Goal: Information Seeking & Learning: Find specific fact

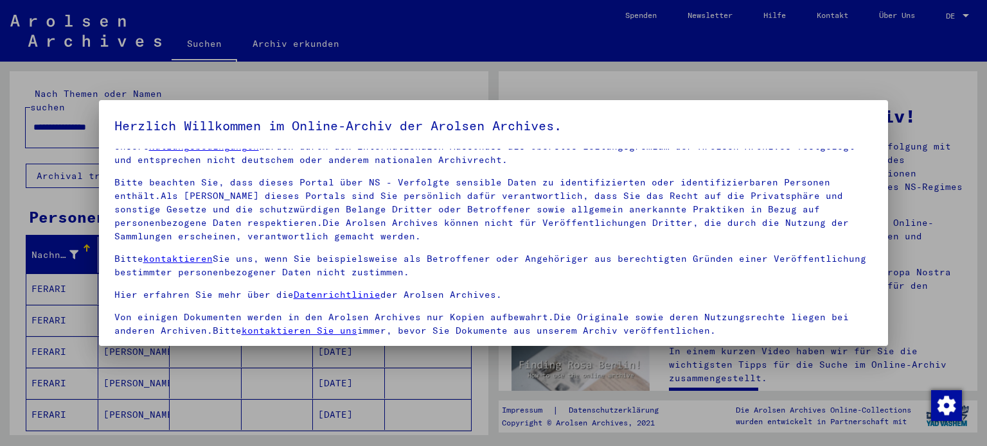
scroll to position [109, 0]
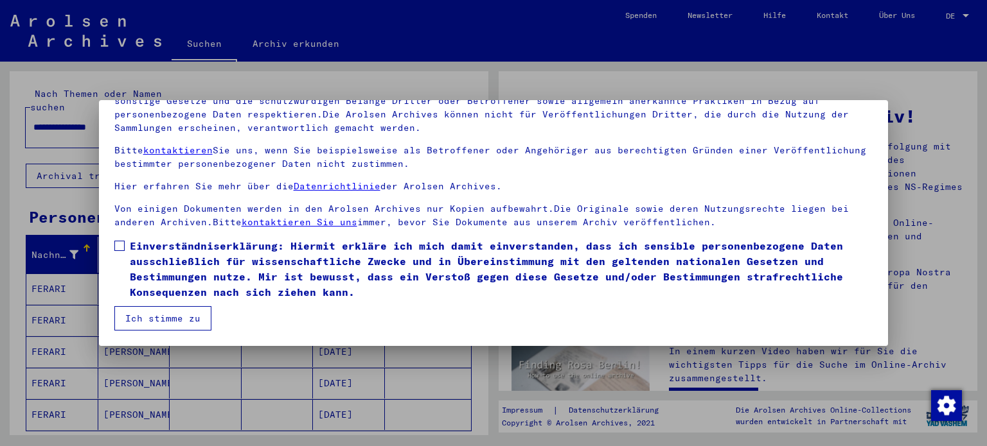
click at [121, 245] on span at bounding box center [119, 246] width 10 height 10
click at [179, 317] on button "Ich stimme zu" at bounding box center [162, 318] width 97 height 24
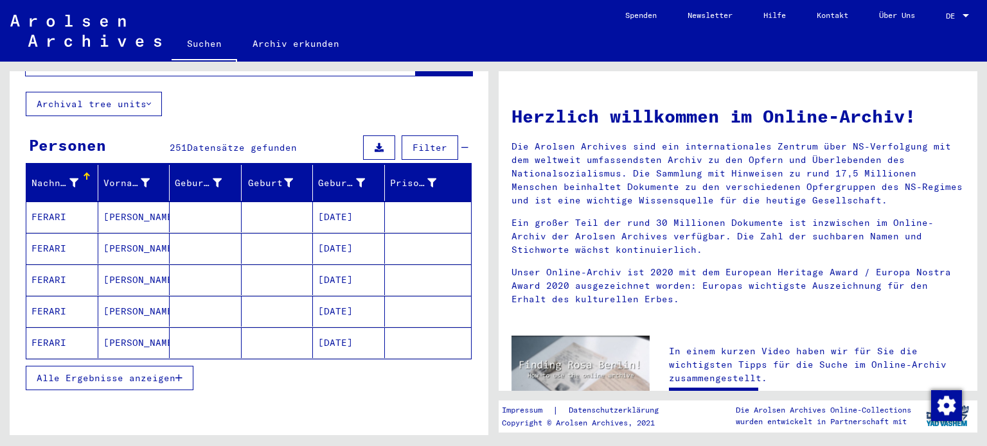
scroll to position [85, 0]
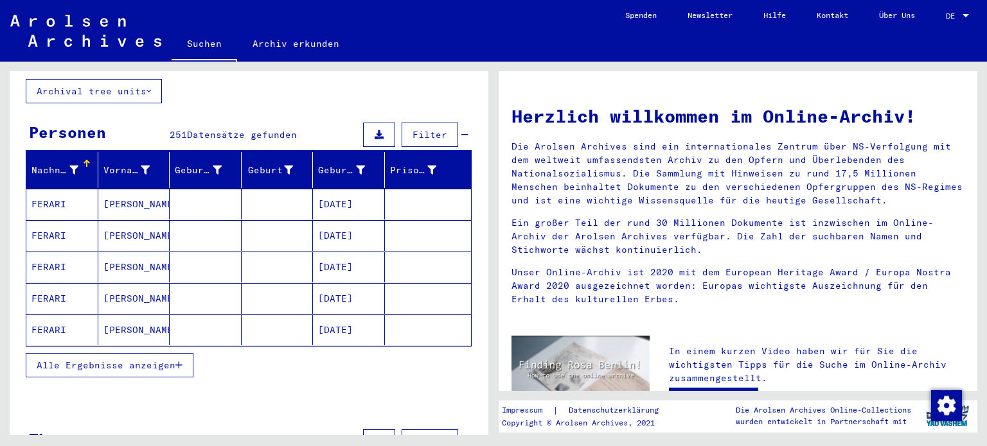
click at [172, 360] on span "Alle Ergebnisse anzeigen" at bounding box center [106, 366] width 139 height 12
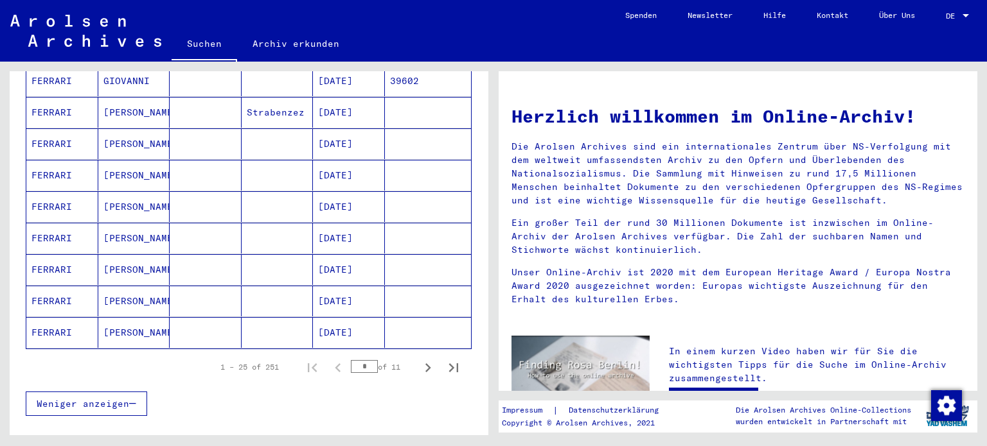
scroll to position [717, 0]
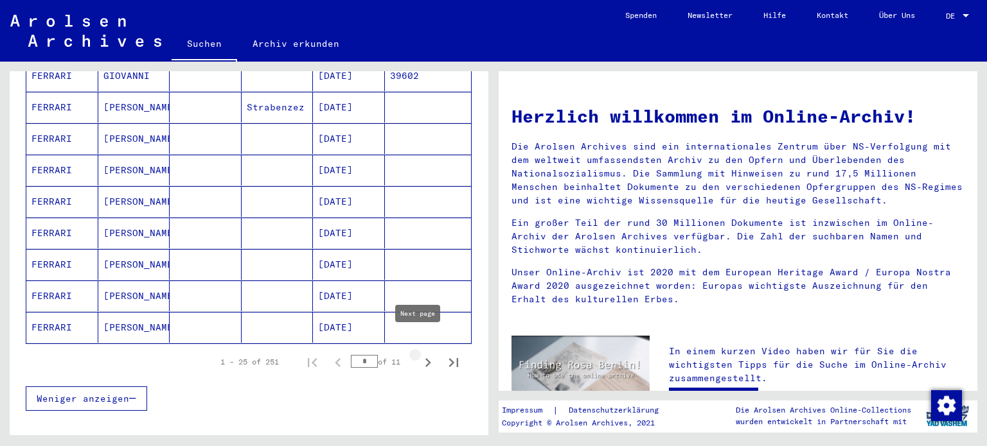
click at [419, 354] on icon "Next page" at bounding box center [428, 363] width 18 height 18
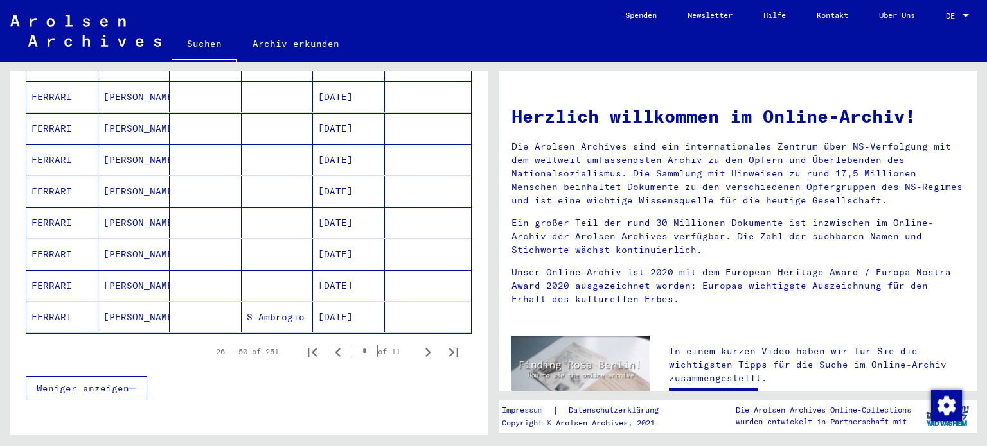
scroll to position [730, 0]
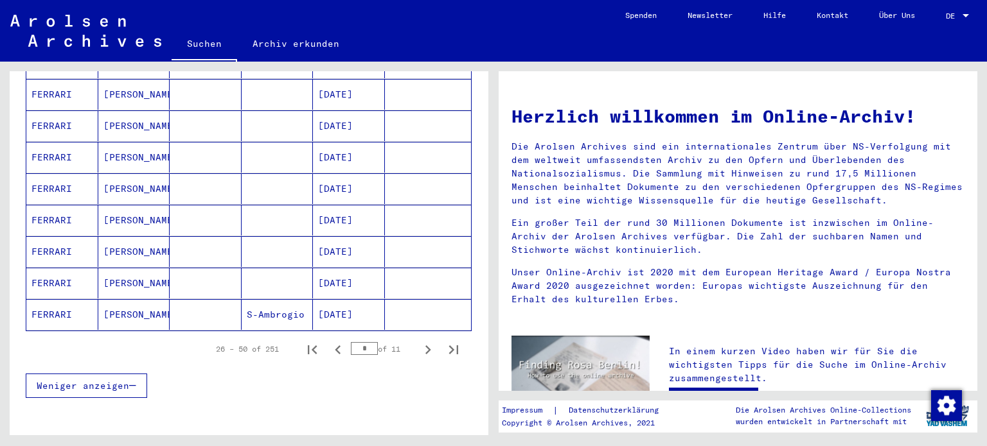
click at [80, 268] on mat-cell "FERRARI" at bounding box center [62, 283] width 72 height 31
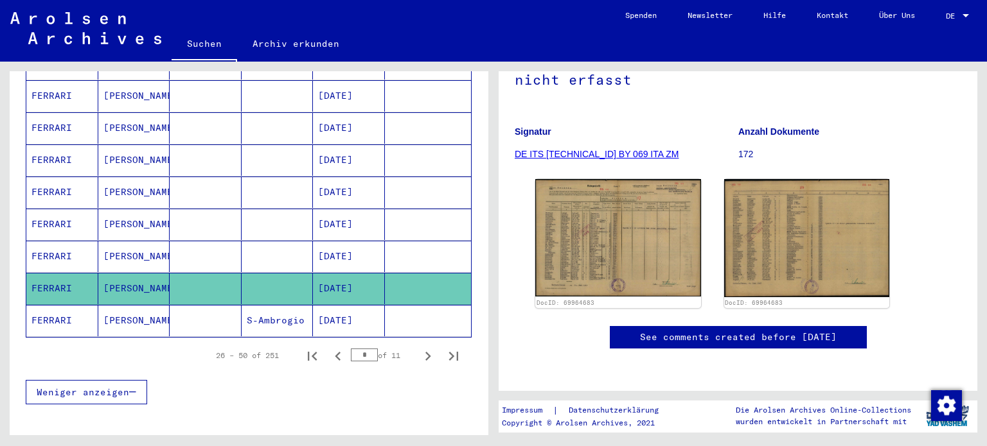
scroll to position [190, 0]
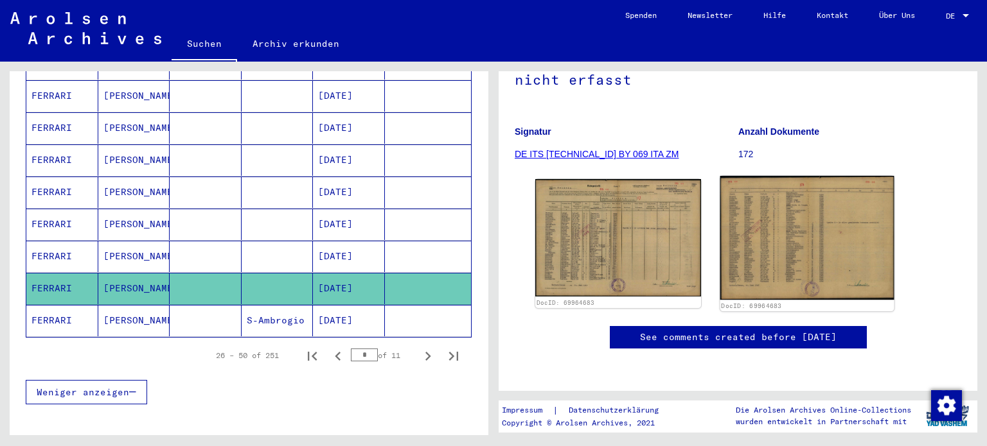
click at [780, 196] on img at bounding box center [805, 238] width 173 height 124
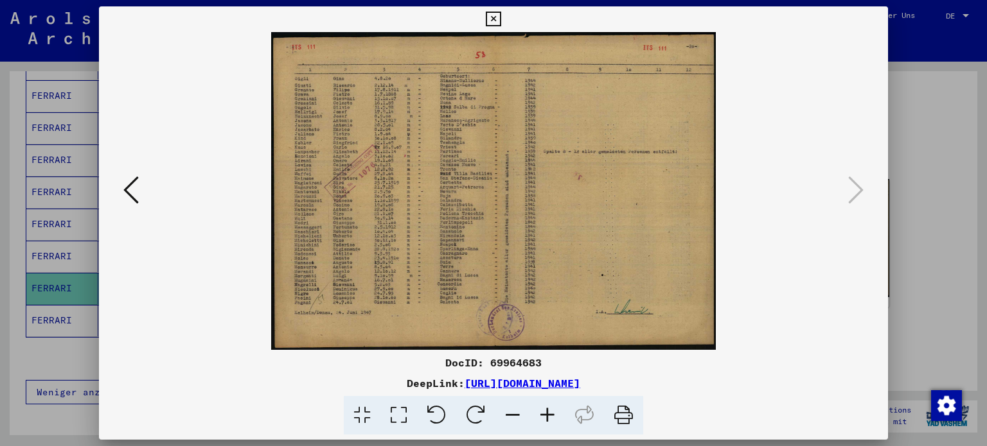
click at [551, 416] on icon at bounding box center [547, 415] width 35 height 39
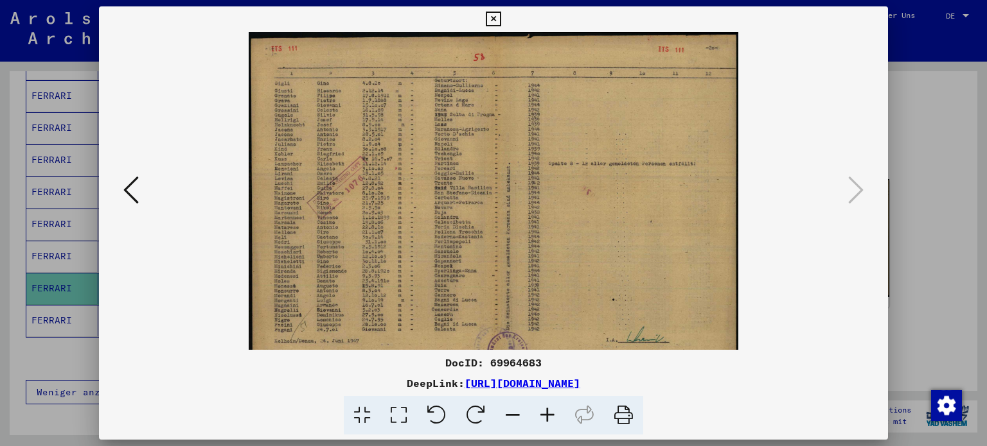
click at [551, 416] on icon at bounding box center [547, 415] width 35 height 39
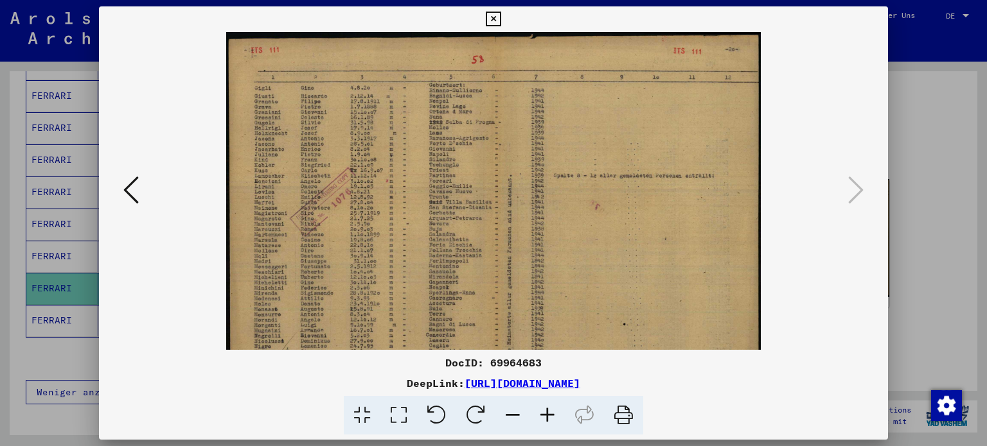
click at [551, 416] on icon at bounding box center [547, 415] width 35 height 39
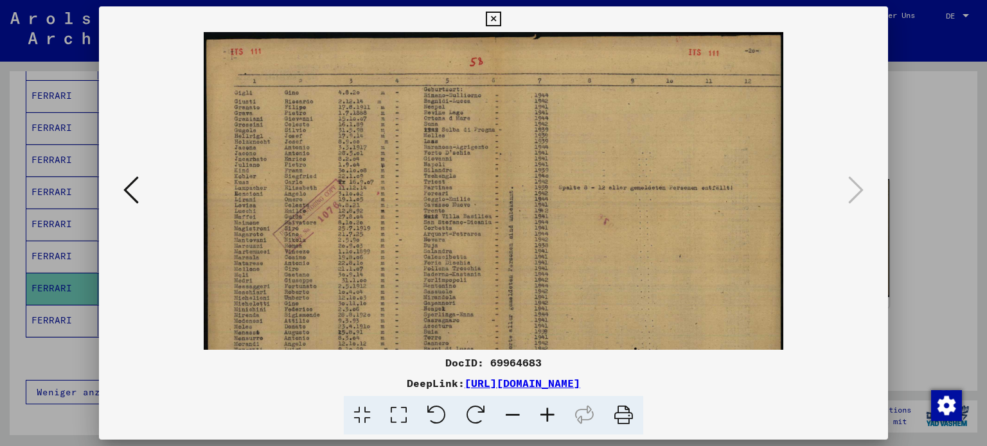
click at [516, 414] on icon at bounding box center [512, 415] width 35 height 39
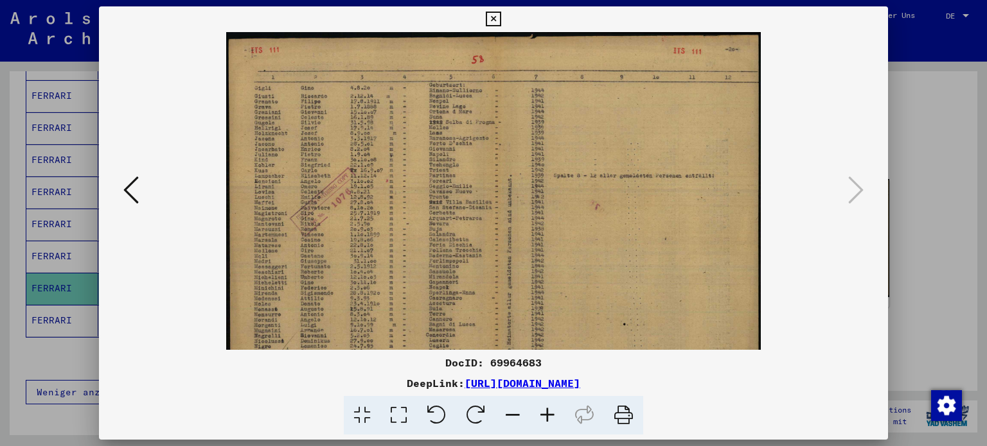
click at [516, 414] on icon at bounding box center [512, 415] width 35 height 39
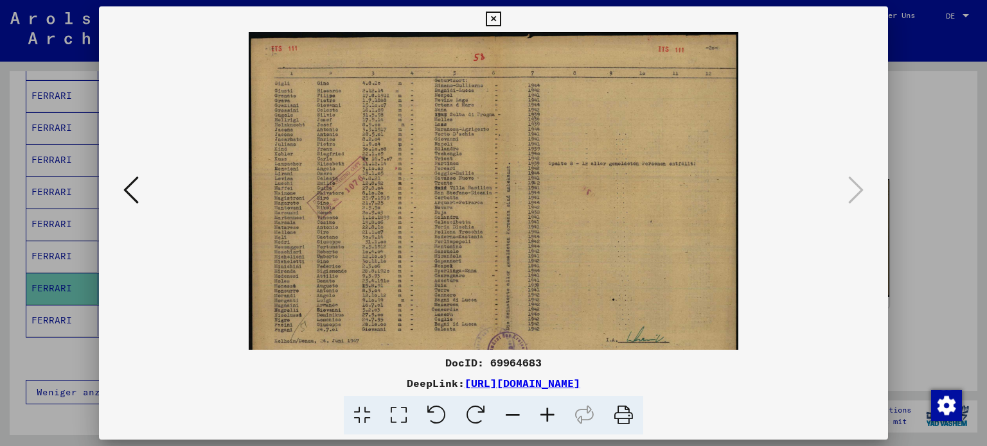
click at [516, 414] on icon at bounding box center [512, 415] width 35 height 39
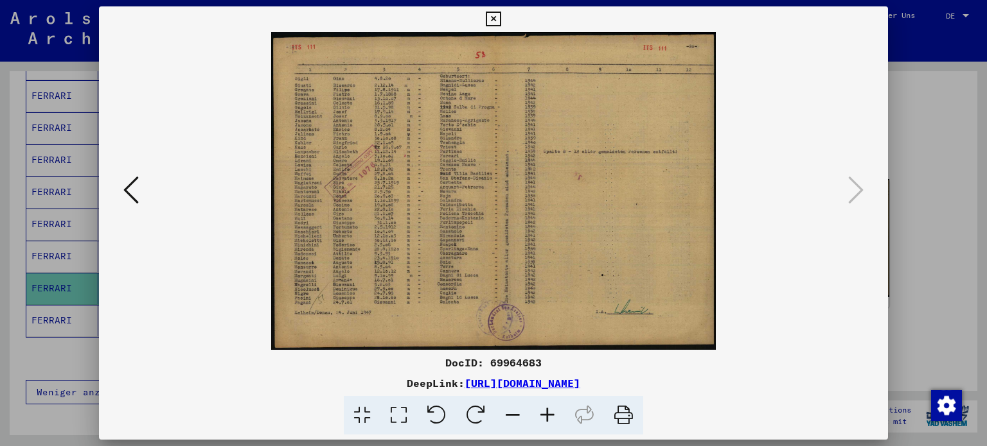
click at [129, 194] on icon at bounding box center [130, 190] width 15 height 31
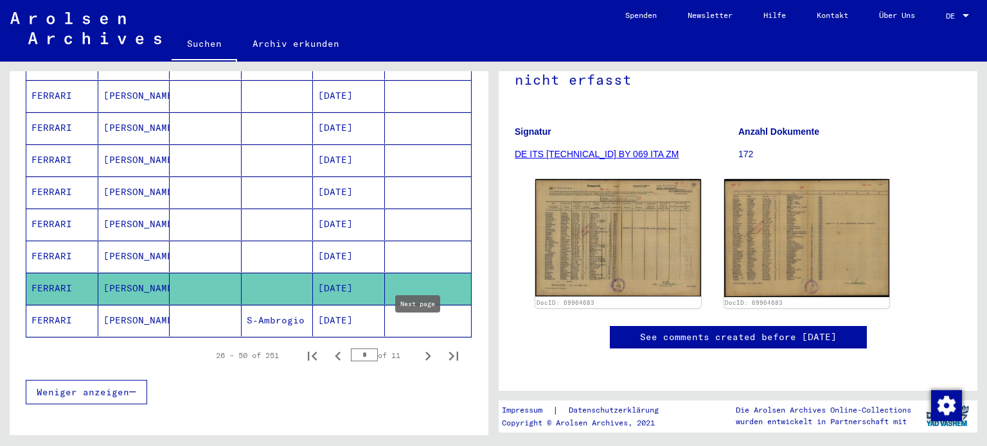
click at [419, 347] on icon "Next page" at bounding box center [428, 356] width 18 height 18
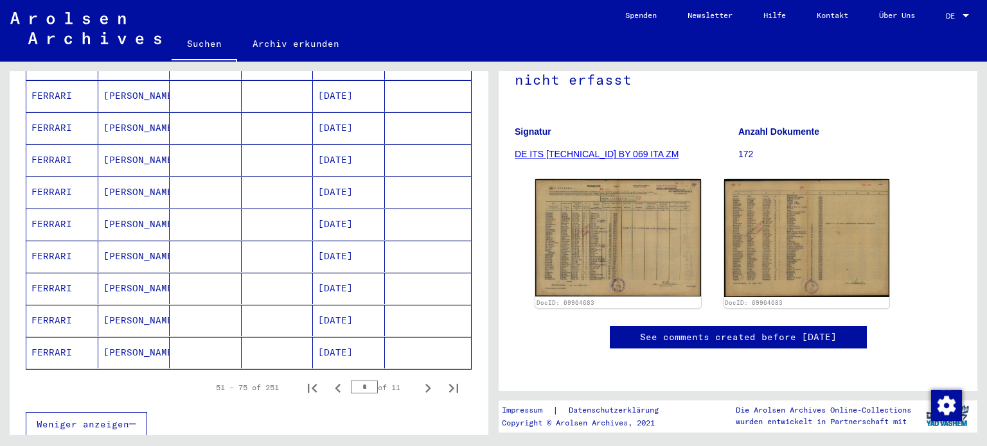
scroll to position [743, 0]
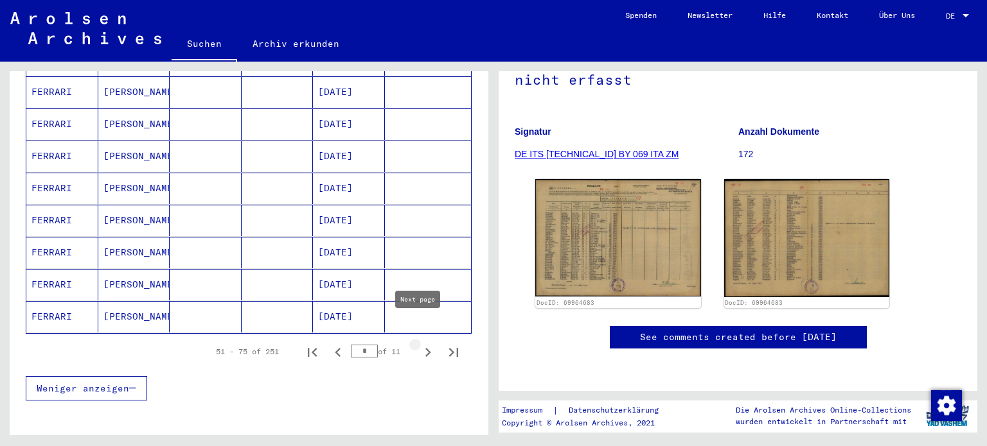
click at [419, 344] on icon "Next page" at bounding box center [428, 353] width 18 height 18
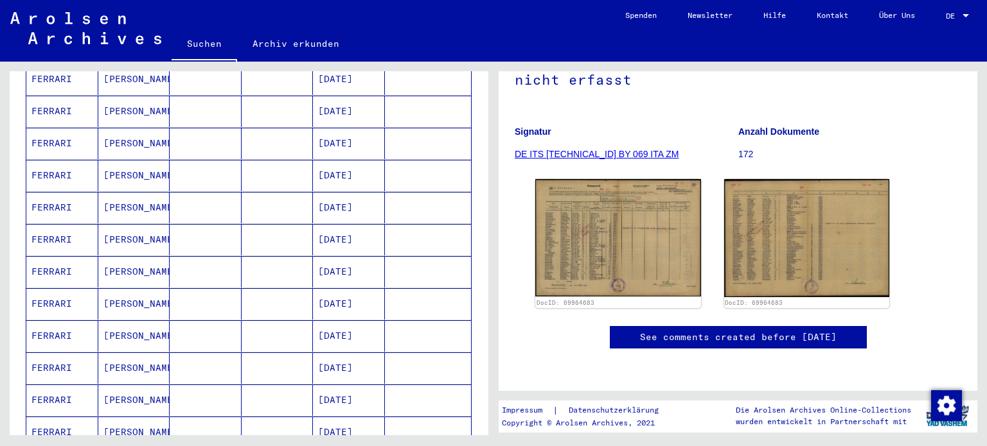
scroll to position [288, 0]
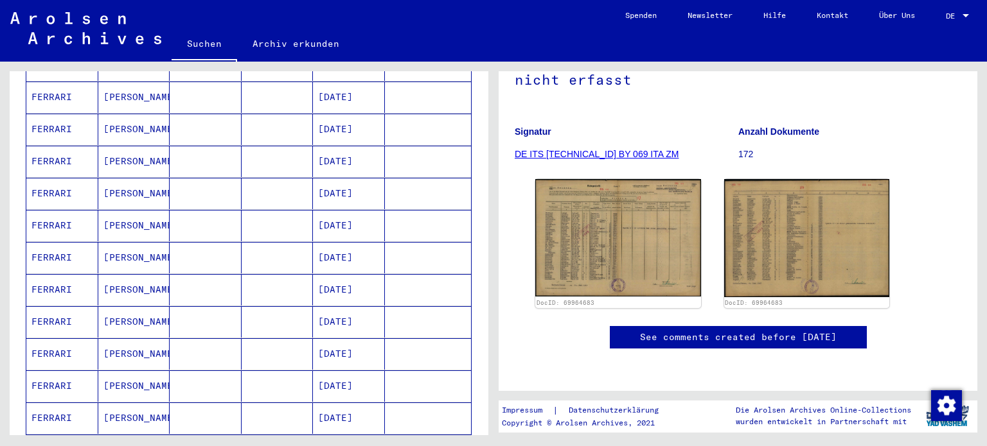
click at [143, 274] on mat-cell "[PERSON_NAME]" at bounding box center [134, 289] width 72 height 31
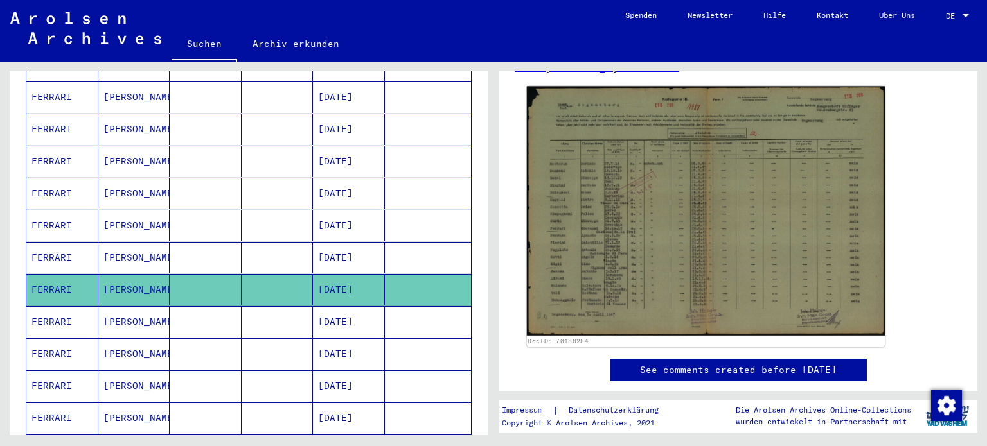
scroll to position [225, 0]
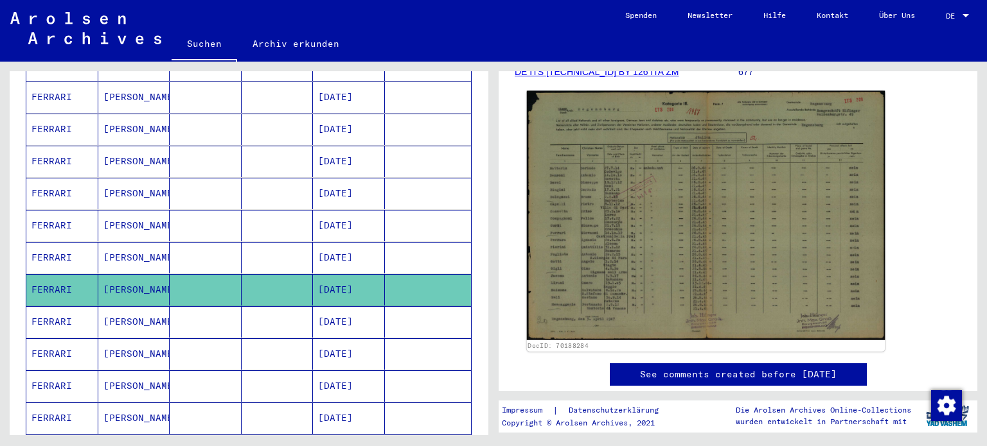
click at [726, 252] on img at bounding box center [706, 216] width 358 height 250
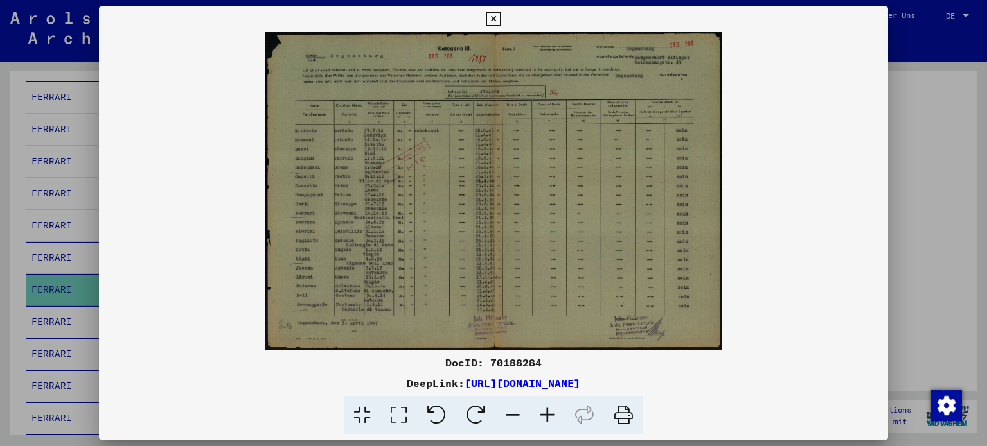
click at [546, 416] on icon at bounding box center [547, 415] width 35 height 39
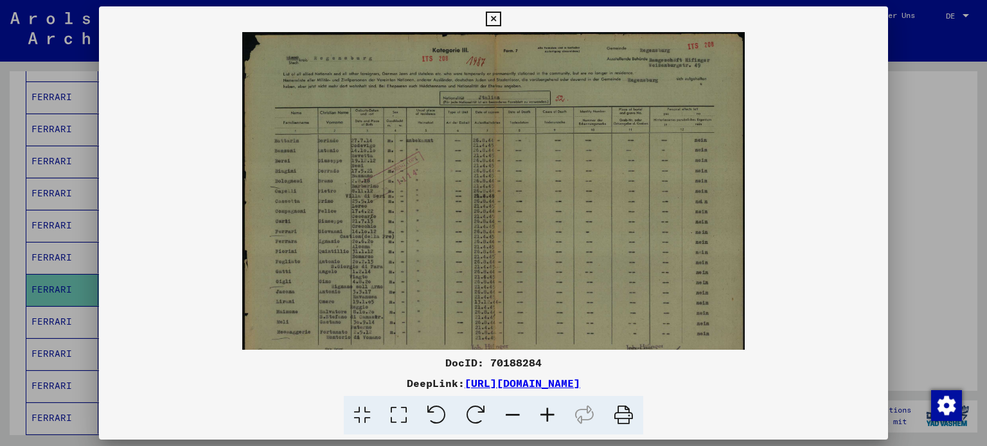
click at [546, 416] on icon at bounding box center [547, 415] width 35 height 39
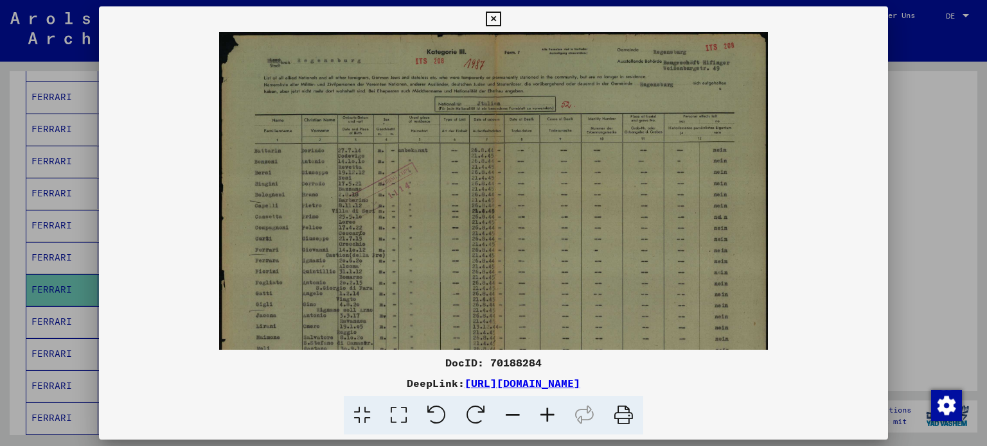
click at [546, 416] on icon at bounding box center [547, 415] width 35 height 39
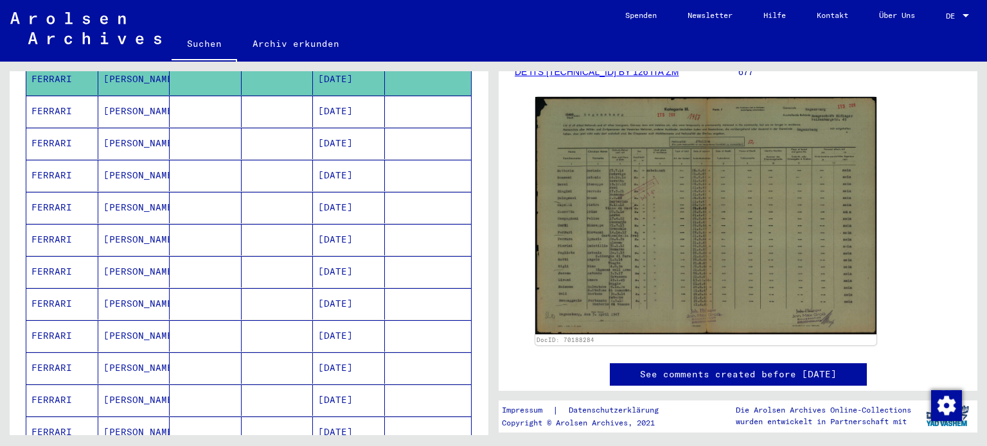
scroll to position [500, 0]
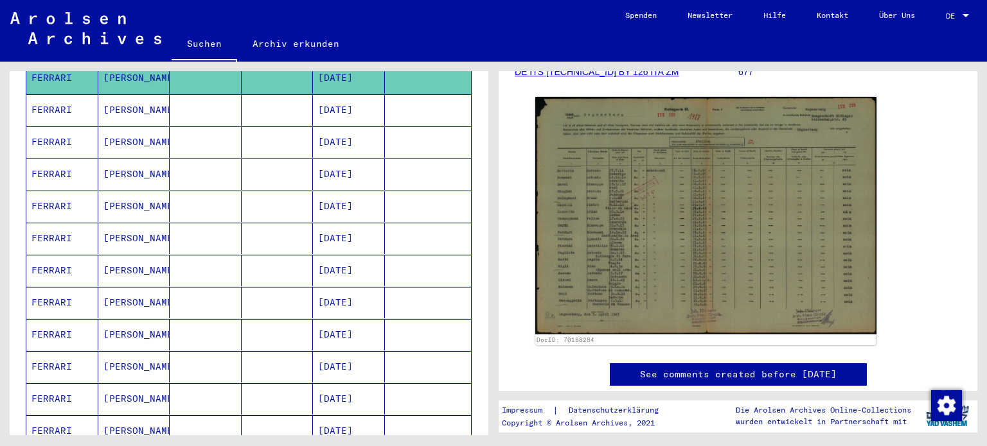
click at [109, 127] on mat-cell "[PERSON_NAME]" at bounding box center [134, 142] width 72 height 31
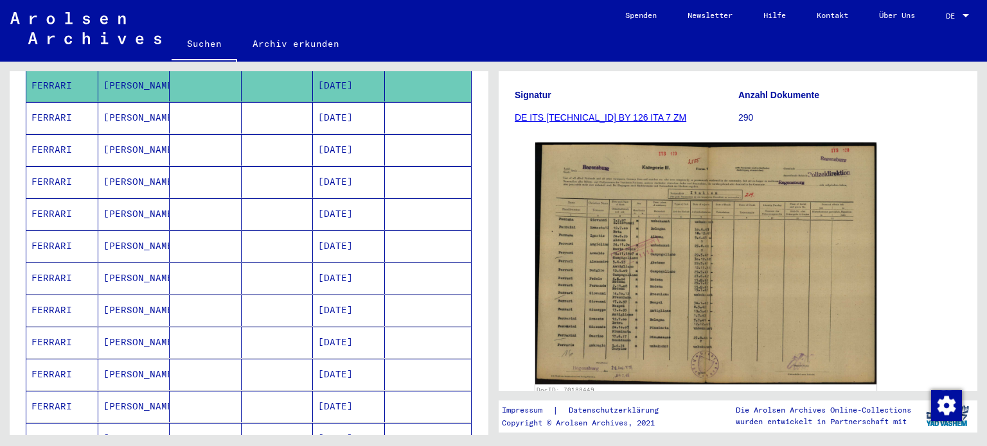
scroll to position [559, 0]
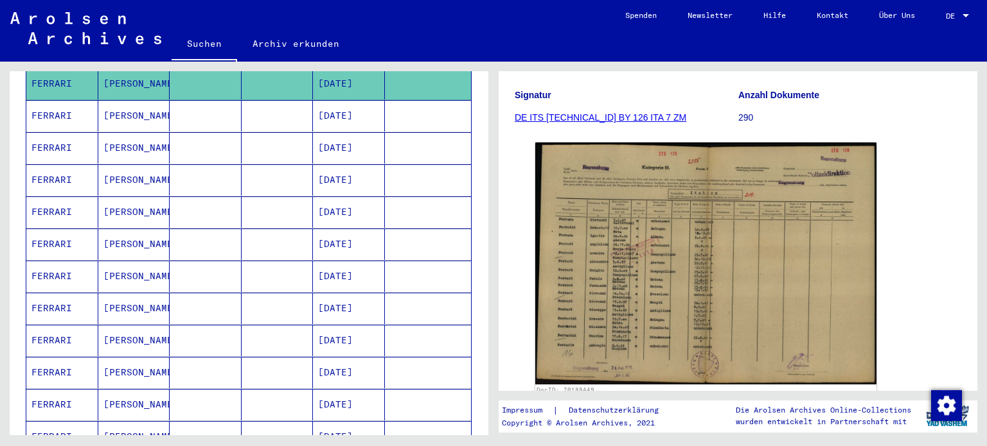
click at [329, 197] on mat-cell "[DATE]" at bounding box center [349, 212] width 72 height 31
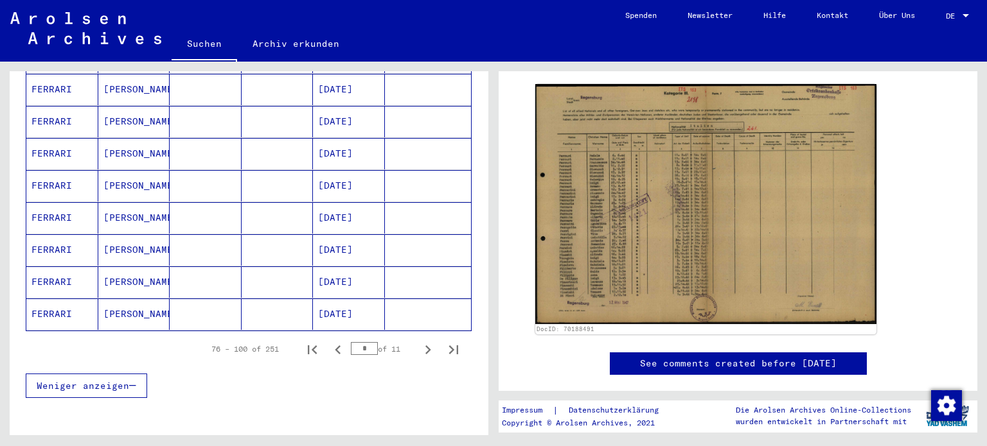
scroll to position [749, 0]
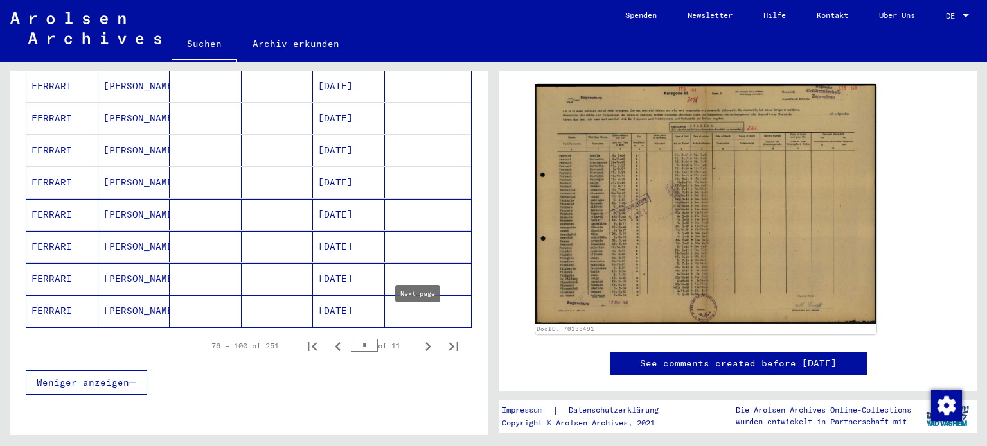
click at [419, 338] on icon "Next page" at bounding box center [428, 347] width 18 height 18
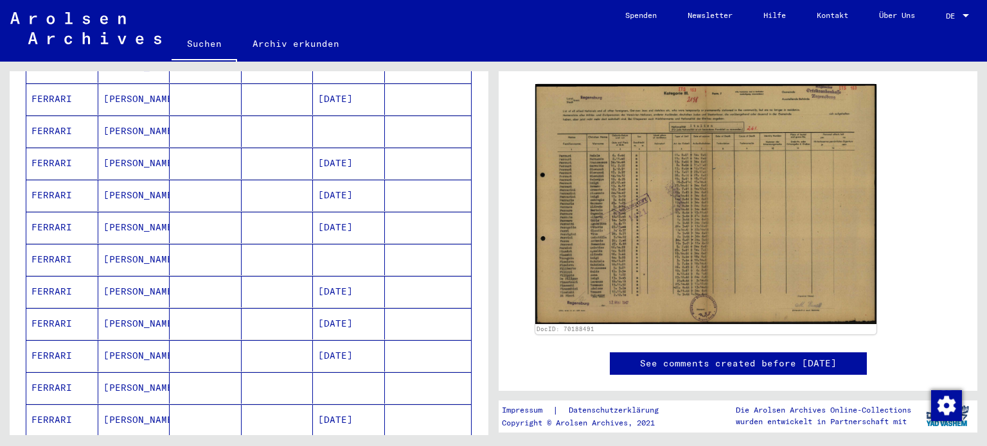
scroll to position [328, 0]
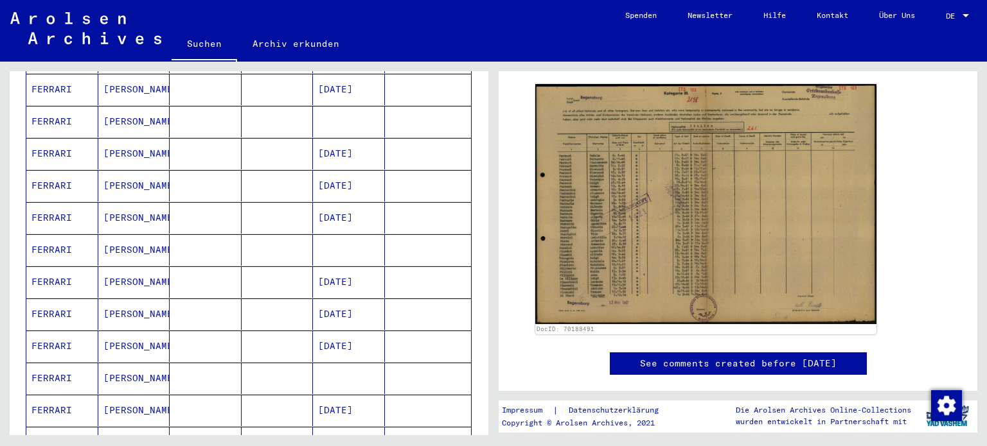
click at [85, 106] on mat-cell "FERRARI" at bounding box center [62, 121] width 72 height 31
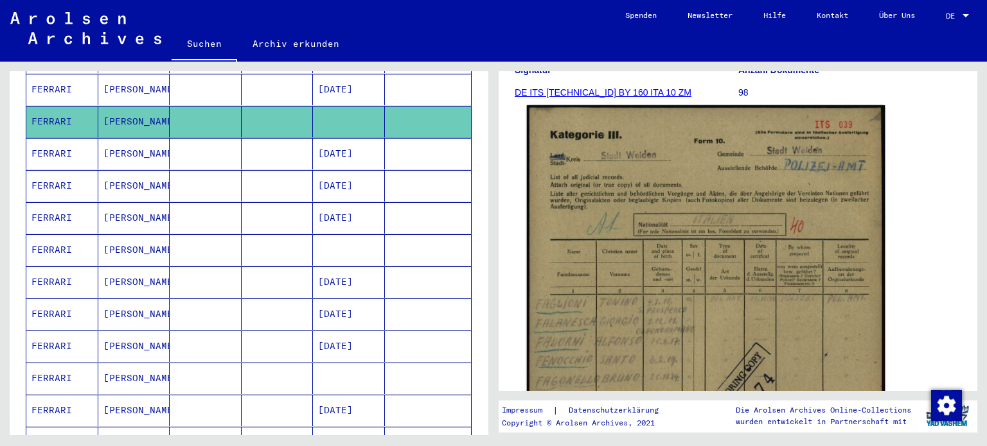
scroll to position [172, 0]
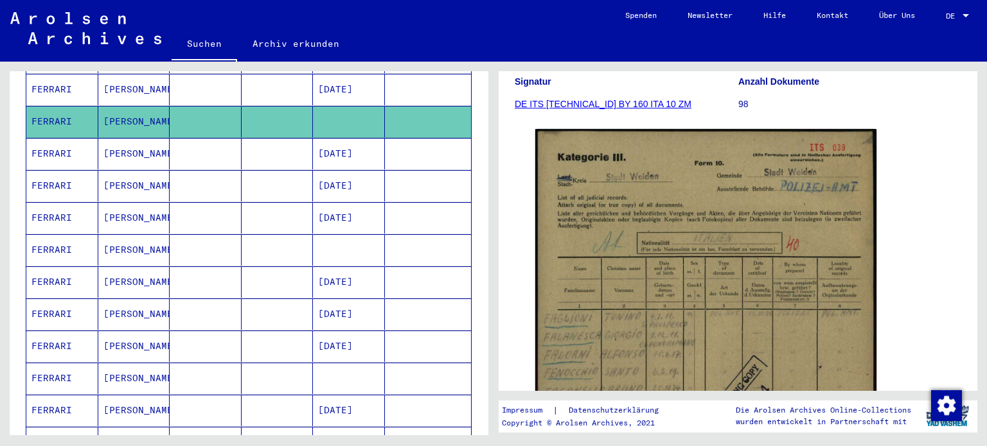
click at [104, 238] on mat-cell "[PERSON_NAME]" at bounding box center [134, 249] width 72 height 31
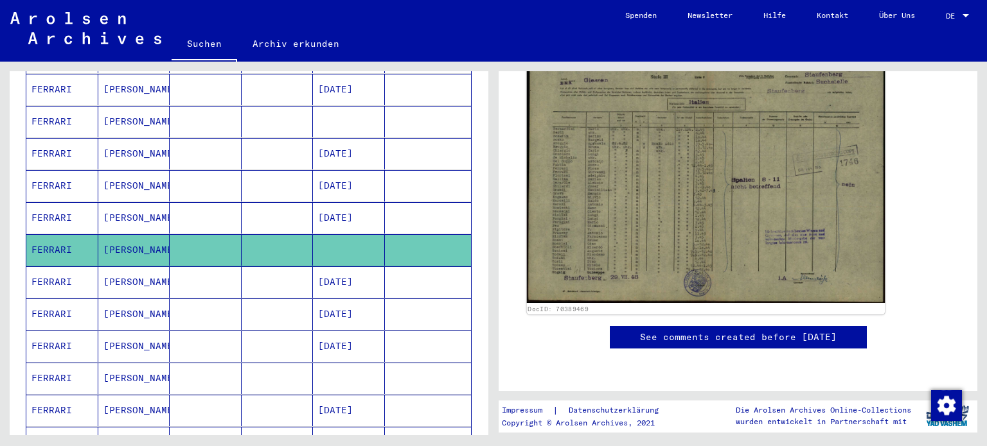
scroll to position [254, 0]
click at [717, 260] on img at bounding box center [706, 176] width 358 height 254
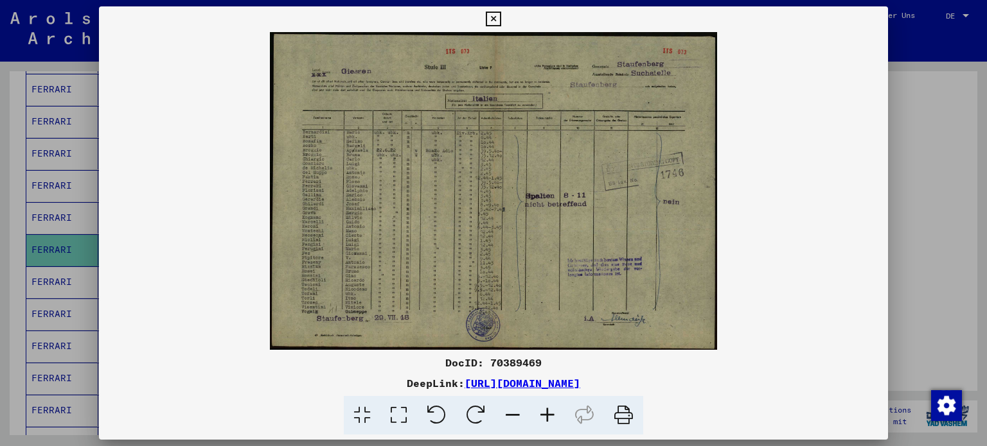
click at [544, 416] on icon at bounding box center [547, 415] width 35 height 39
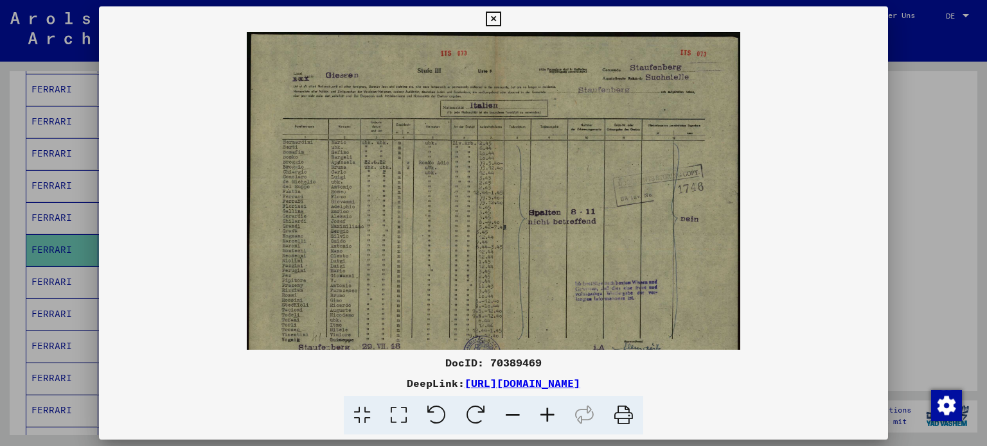
click at [544, 416] on icon at bounding box center [547, 415] width 35 height 39
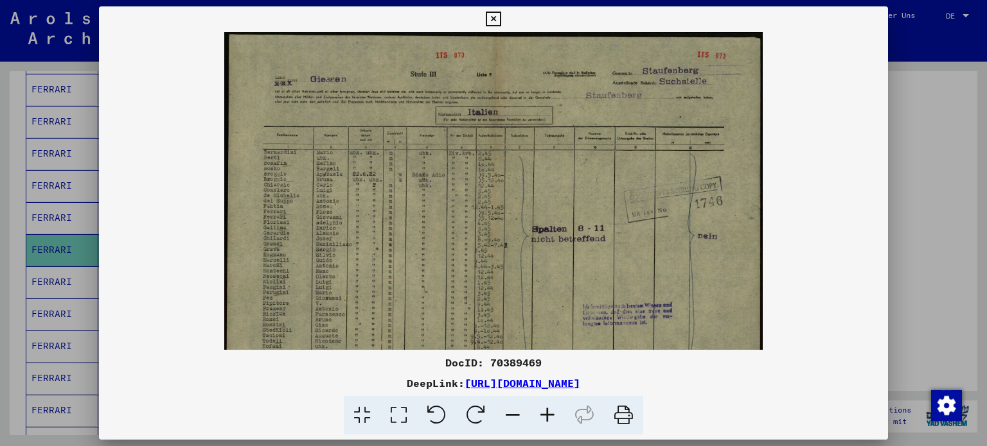
click at [544, 416] on icon at bounding box center [547, 415] width 35 height 39
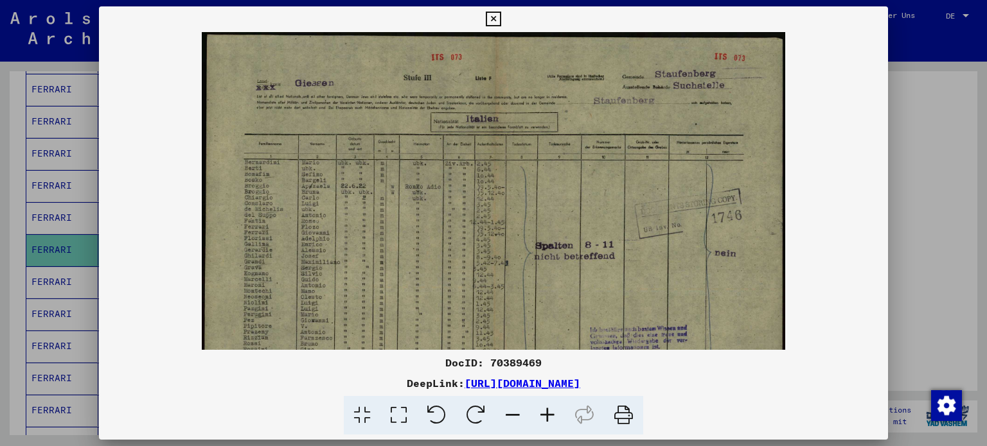
click at [544, 416] on icon at bounding box center [547, 415] width 35 height 39
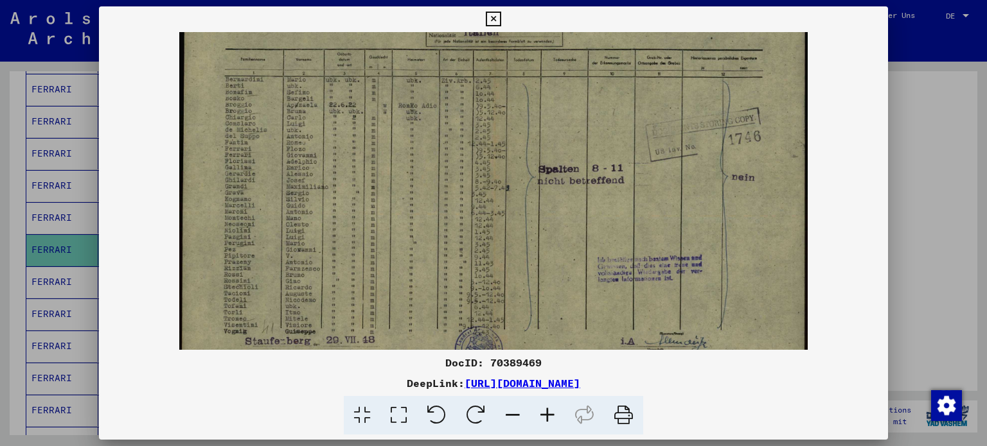
scroll to position [92, 0]
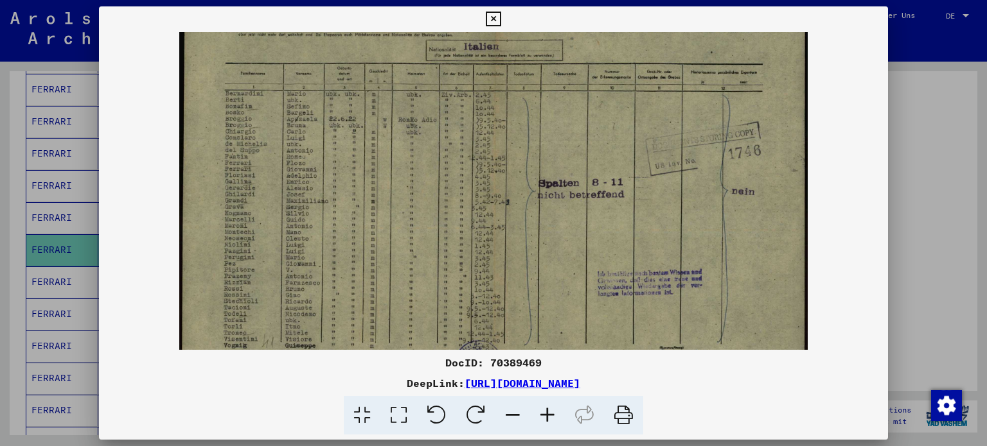
drag, startPoint x: 383, startPoint y: 277, endPoint x: 414, endPoint y: 204, distance: 78.6
drag, startPoint x: 414, startPoint y: 204, endPoint x: 324, endPoint y: 194, distance: 90.5
click at [324, 194] on img at bounding box center [493, 176] width 629 height 446
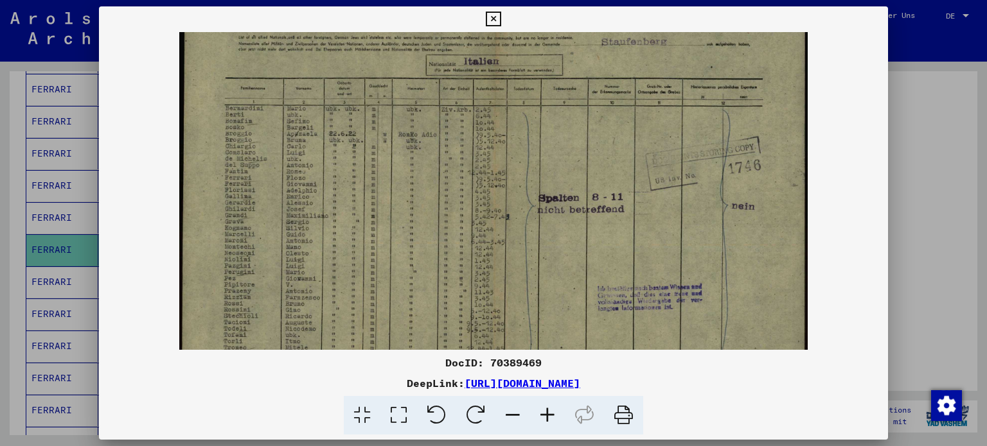
scroll to position [51, 0]
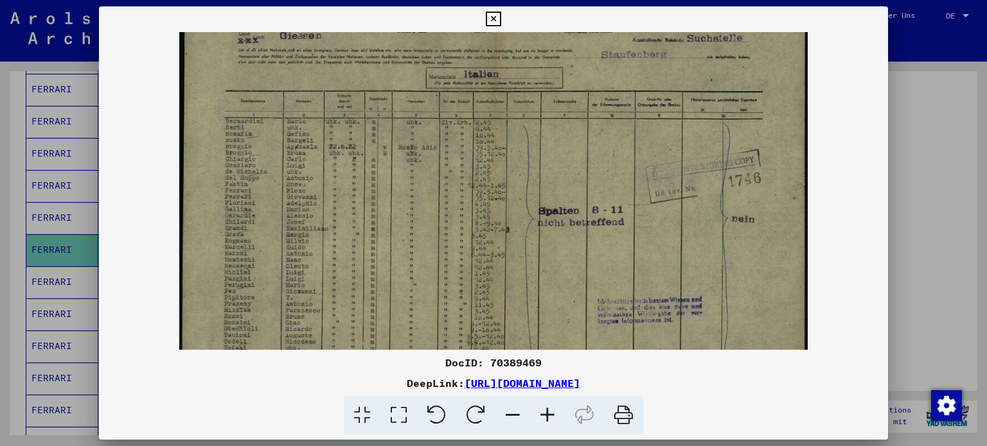
drag, startPoint x: 424, startPoint y: 169, endPoint x: 432, endPoint y: 197, distance: 29.3
click at [432, 197] on img at bounding box center [493, 204] width 629 height 446
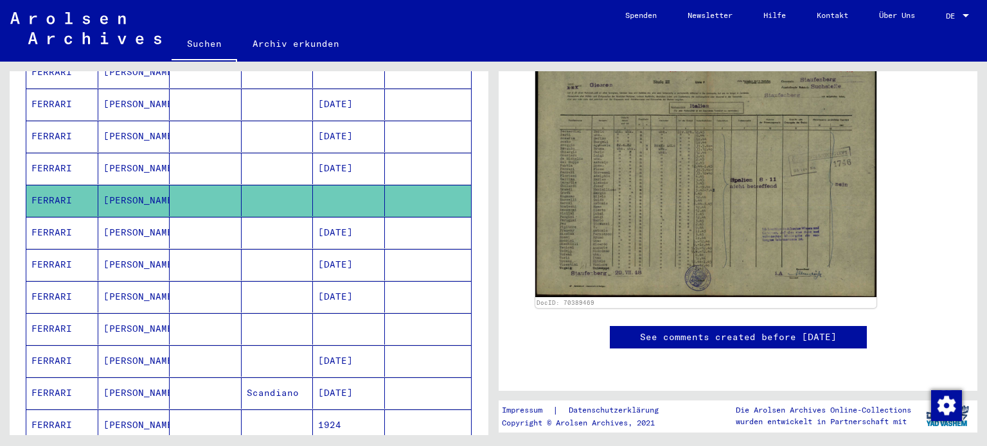
scroll to position [388, 0]
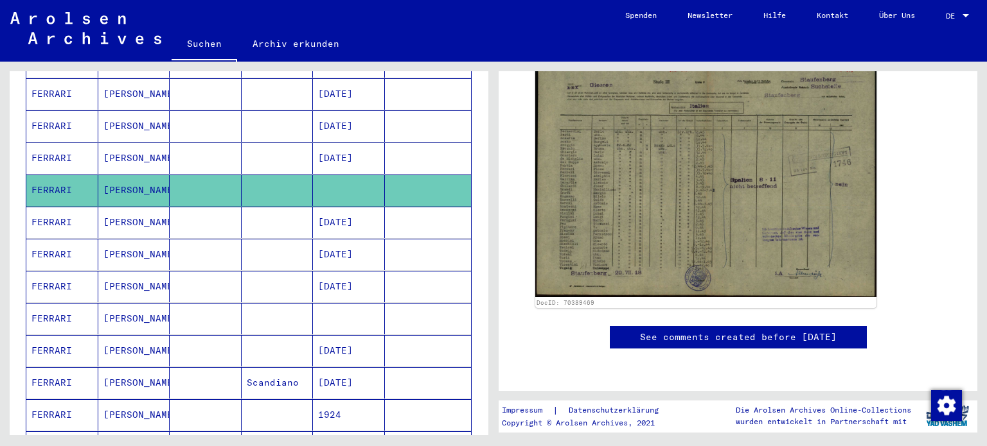
click at [134, 239] on mat-cell "[PERSON_NAME]" at bounding box center [134, 254] width 72 height 31
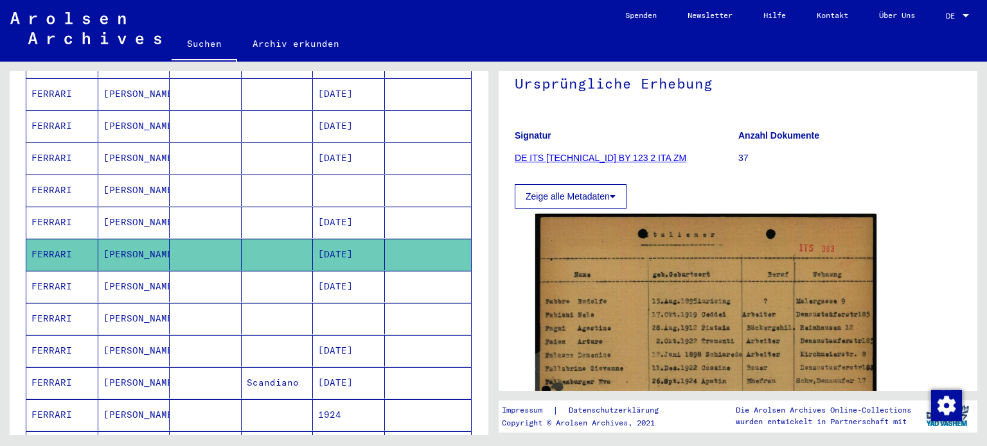
scroll to position [118, 0]
click at [605, 191] on button "Zeige alle Metadaten" at bounding box center [570, 196] width 112 height 24
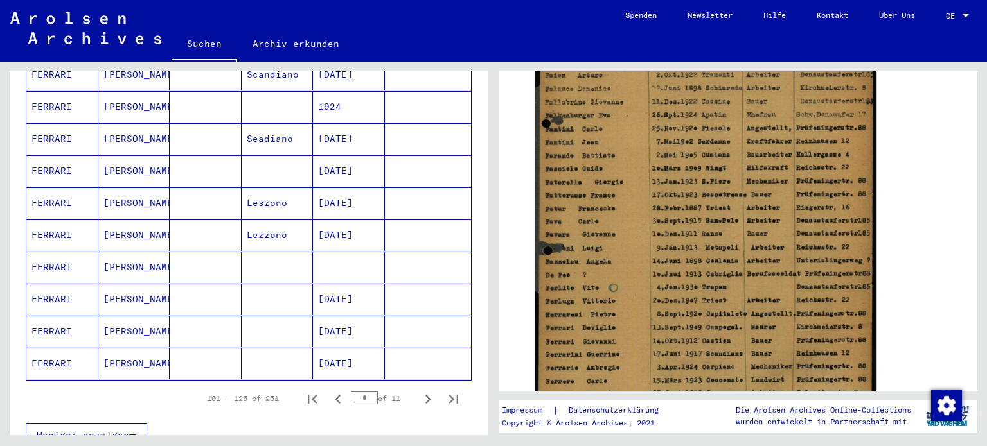
scroll to position [698, 0]
click at [419, 389] on icon "Next page" at bounding box center [428, 398] width 18 height 18
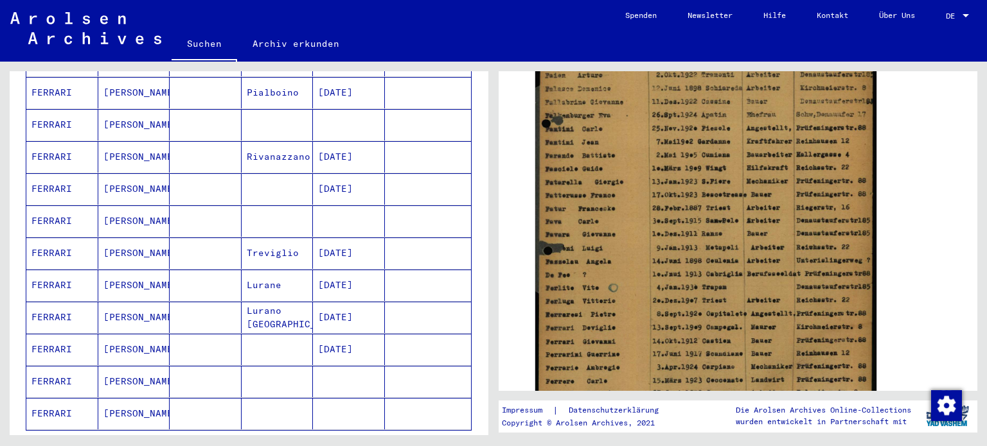
scroll to position [647, 0]
click at [337, 236] on mat-cell "[DATE]" at bounding box center [349, 251] width 72 height 31
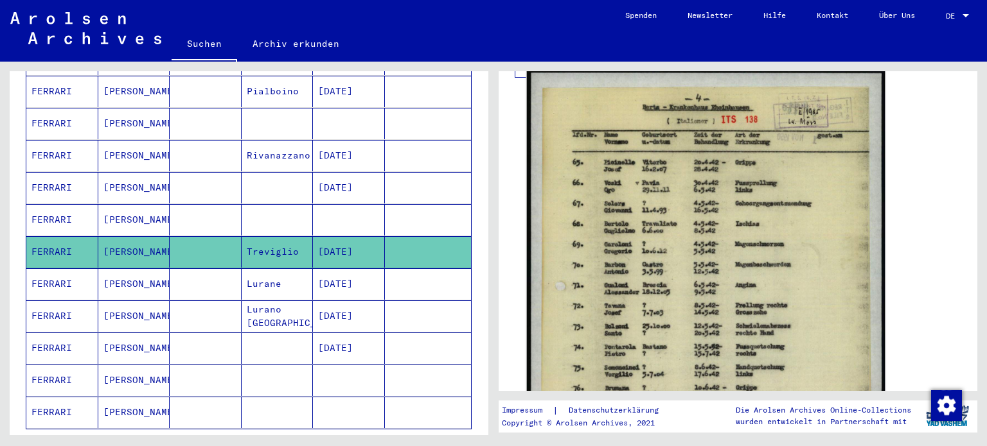
scroll to position [391, 0]
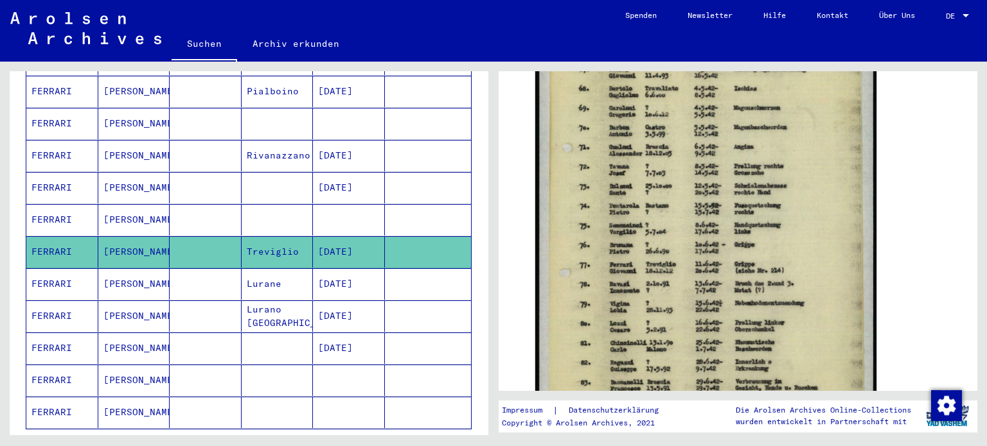
click at [144, 268] on mat-cell "[PERSON_NAME]" at bounding box center [134, 283] width 72 height 31
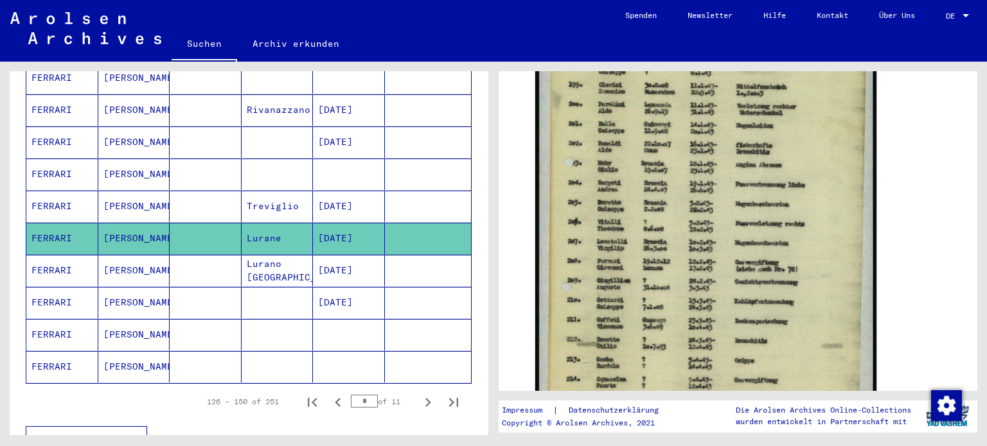
scroll to position [694, 0]
click at [145, 319] on mat-cell "[PERSON_NAME]" at bounding box center [134, 334] width 72 height 31
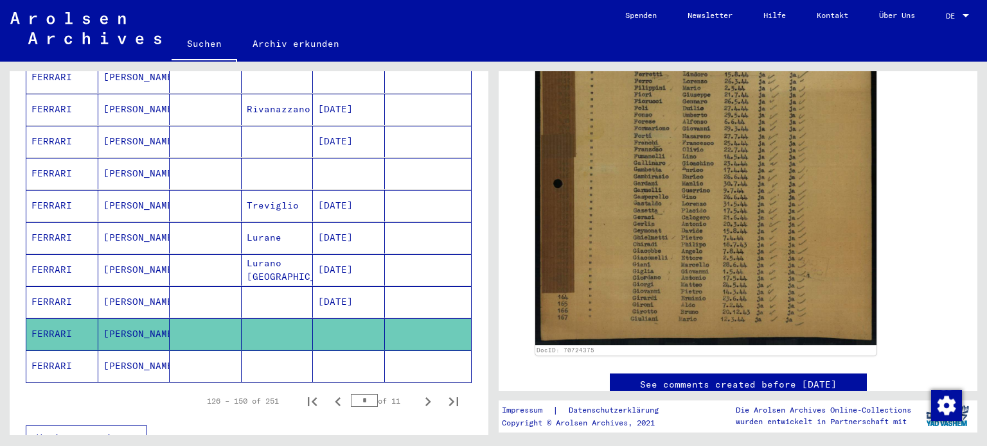
scroll to position [429, 0]
click at [147, 351] on mat-cell "[PERSON_NAME]" at bounding box center [134, 366] width 72 height 31
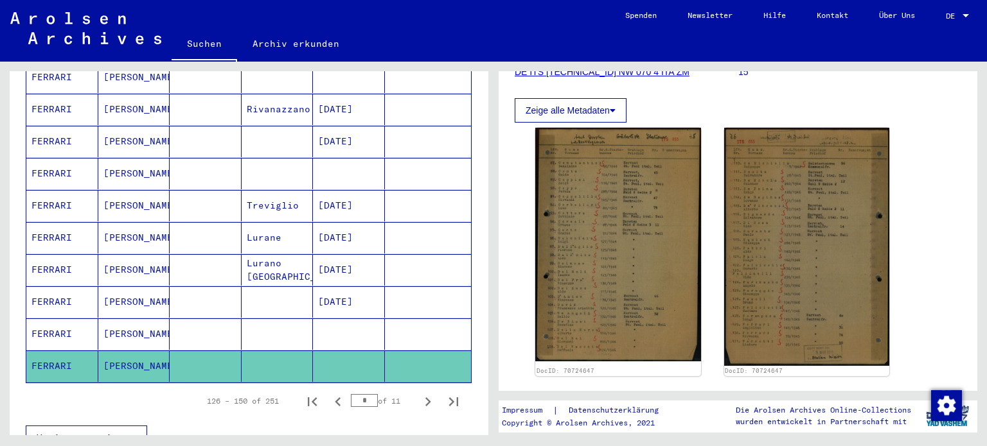
scroll to position [205, 0]
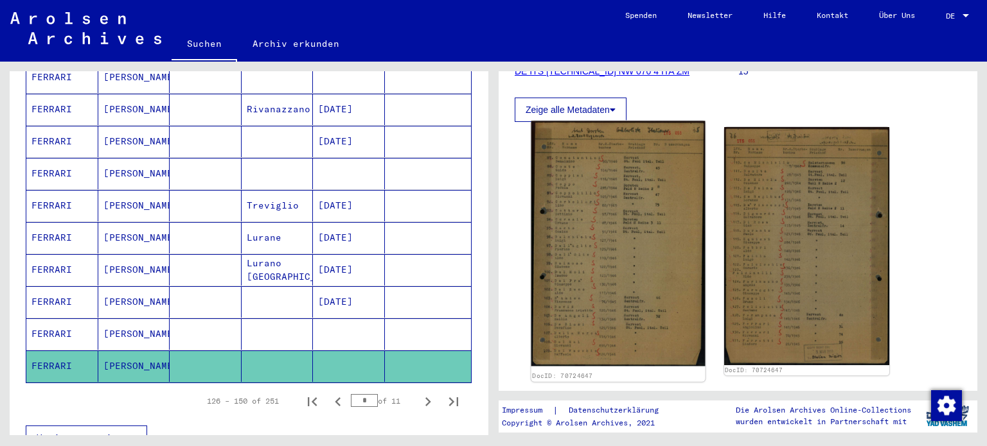
click at [599, 232] on img at bounding box center [617, 243] width 173 height 245
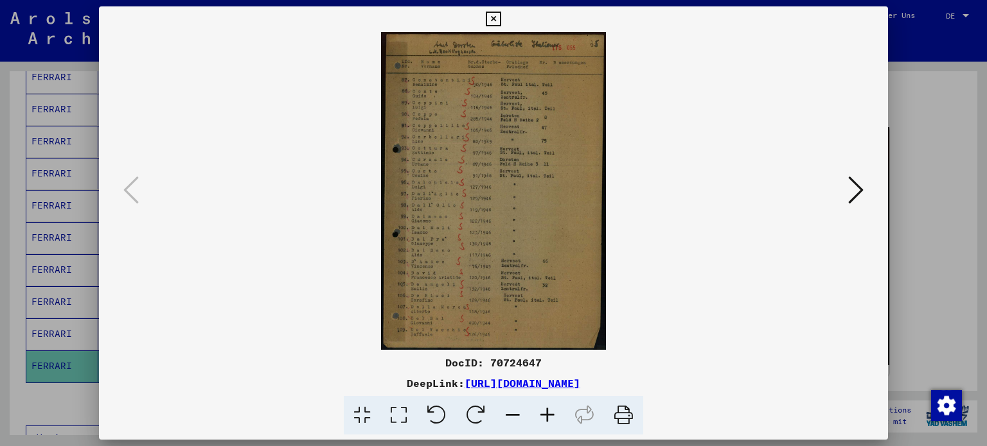
click at [854, 193] on icon at bounding box center [855, 190] width 15 height 31
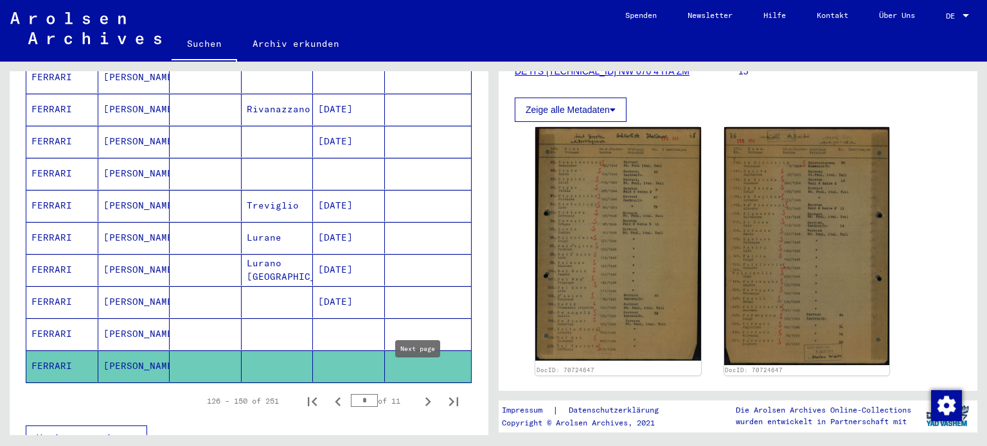
click at [419, 393] on icon "Next page" at bounding box center [428, 402] width 18 height 18
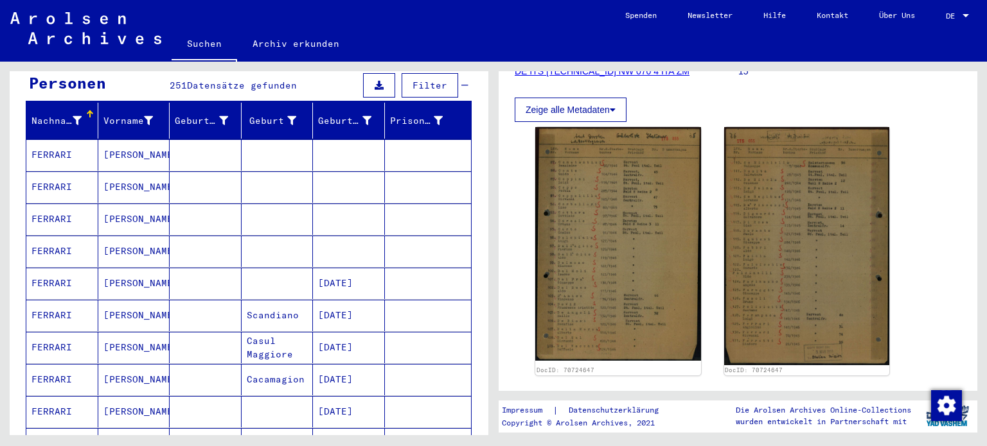
scroll to position [129, 0]
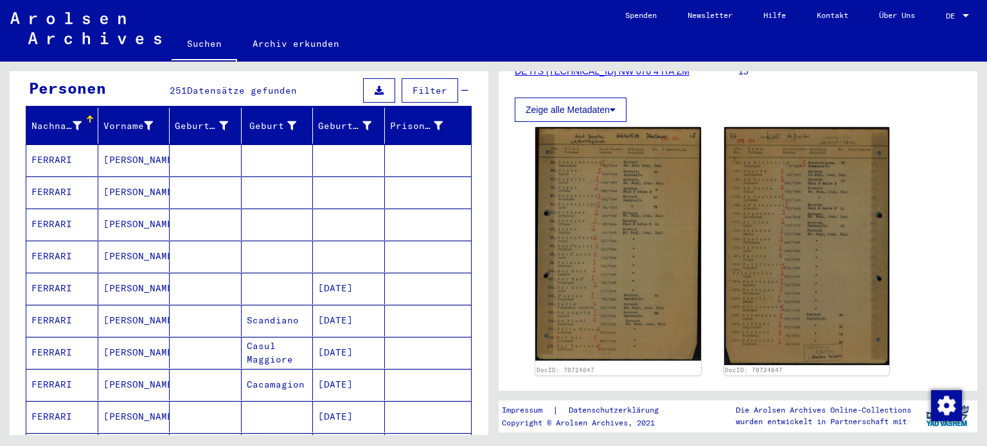
click at [142, 145] on mat-cell "[PERSON_NAME]" at bounding box center [134, 160] width 72 height 31
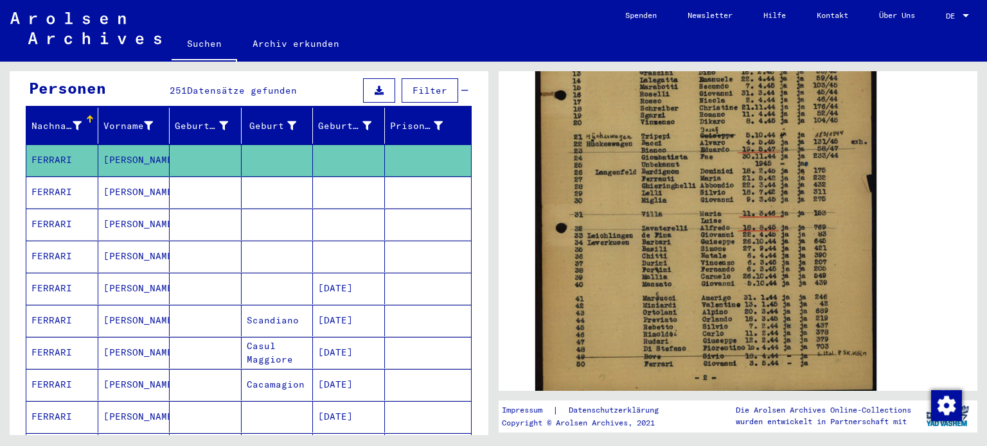
scroll to position [468, 0]
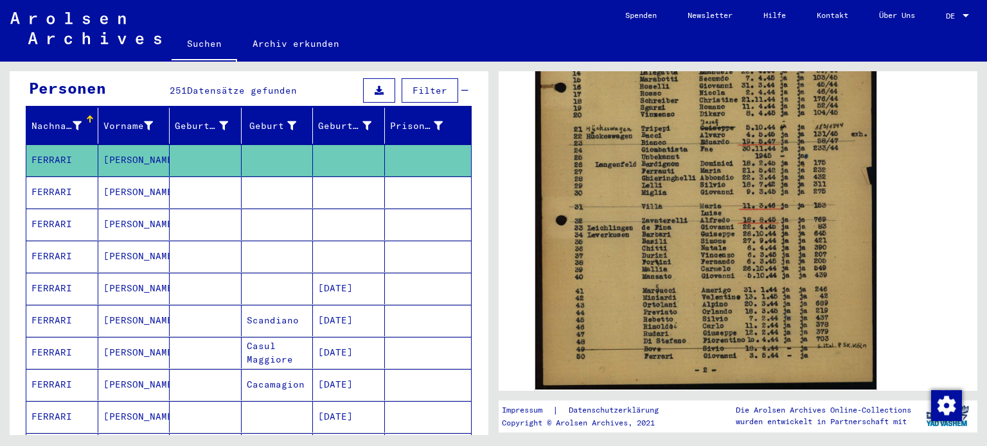
click at [80, 177] on mat-cell "FERRARI" at bounding box center [62, 192] width 72 height 31
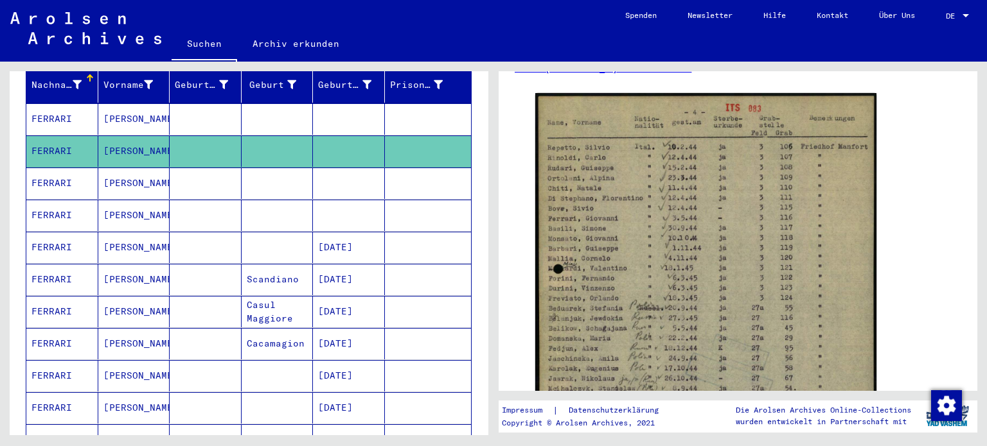
scroll to position [168, 0]
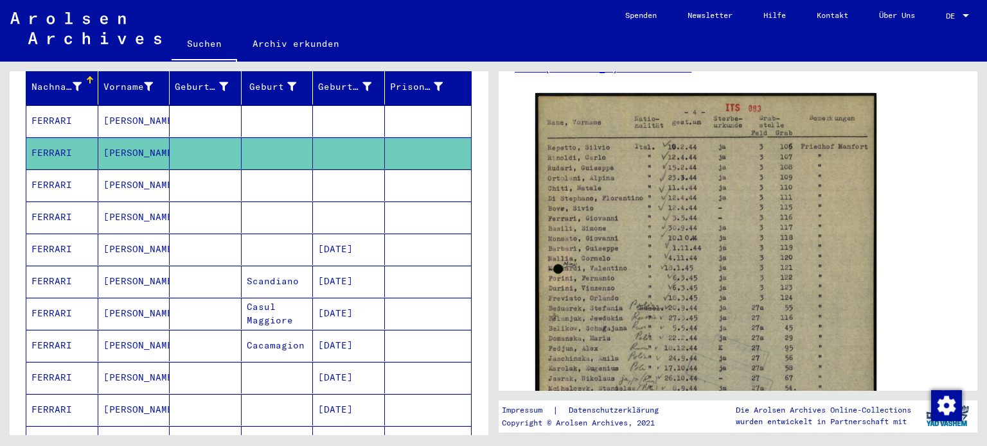
click at [72, 170] on mat-cell "FERRARI" at bounding box center [62, 185] width 72 height 31
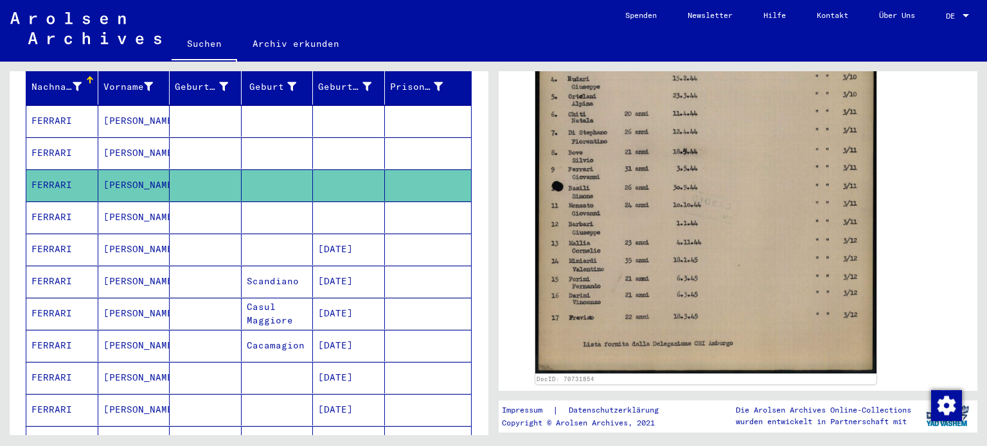
scroll to position [457, 0]
click at [67, 207] on mat-cell "FERRARI" at bounding box center [62, 217] width 72 height 31
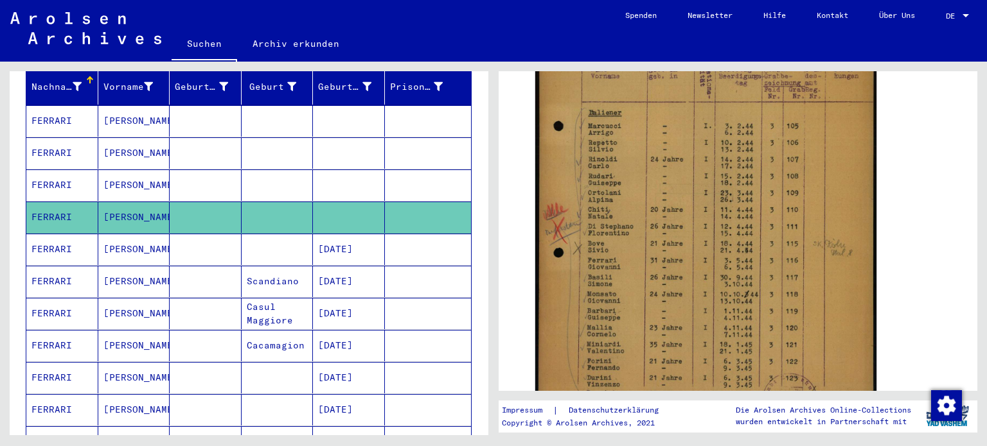
scroll to position [388, 0]
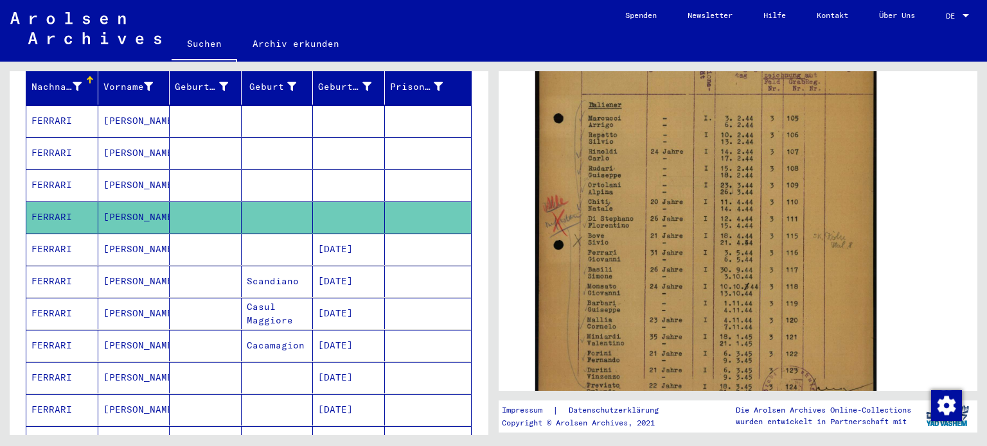
click at [68, 234] on mat-cell "FERRARI" at bounding box center [62, 249] width 72 height 31
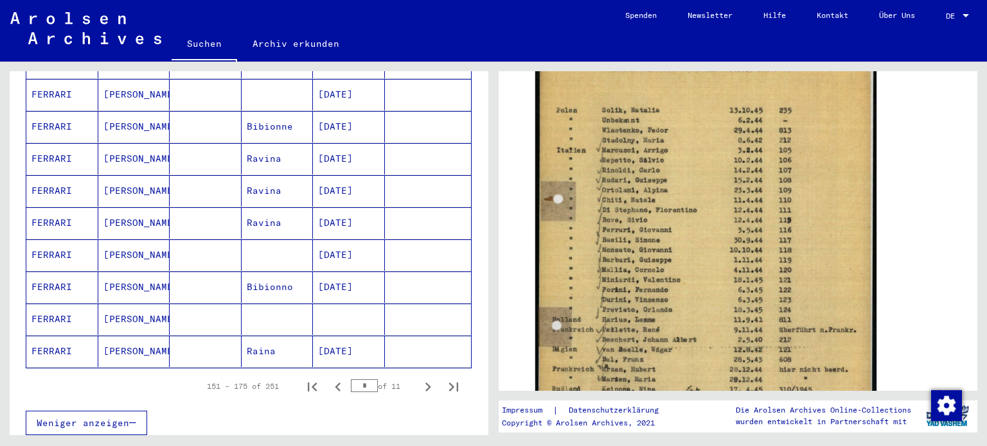
scroll to position [709, 0]
click at [419, 378] on icon "Next page" at bounding box center [428, 387] width 18 height 18
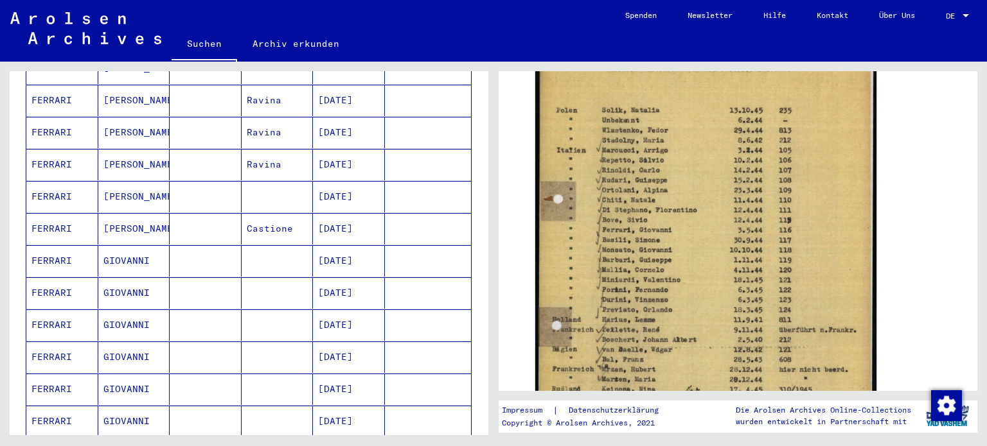
scroll to position [173, 0]
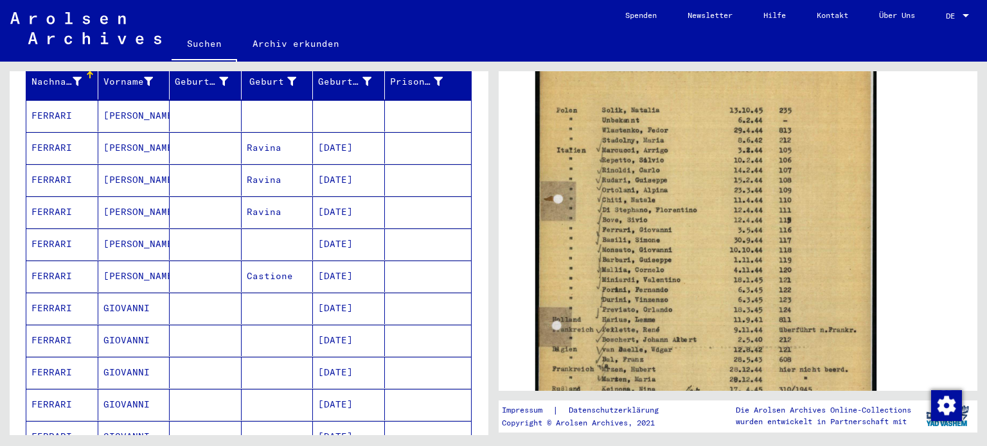
click at [347, 261] on mat-cell "[DATE]" at bounding box center [349, 276] width 72 height 31
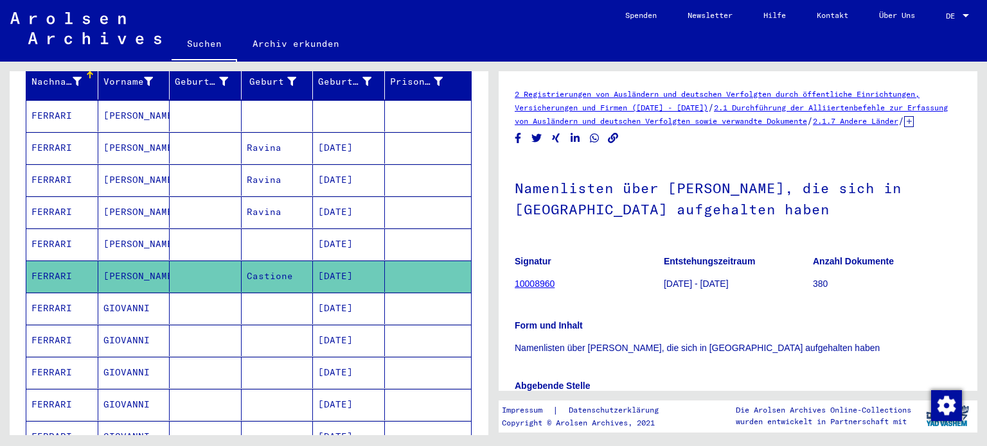
click at [88, 100] on mat-cell "FERRARI" at bounding box center [62, 115] width 72 height 31
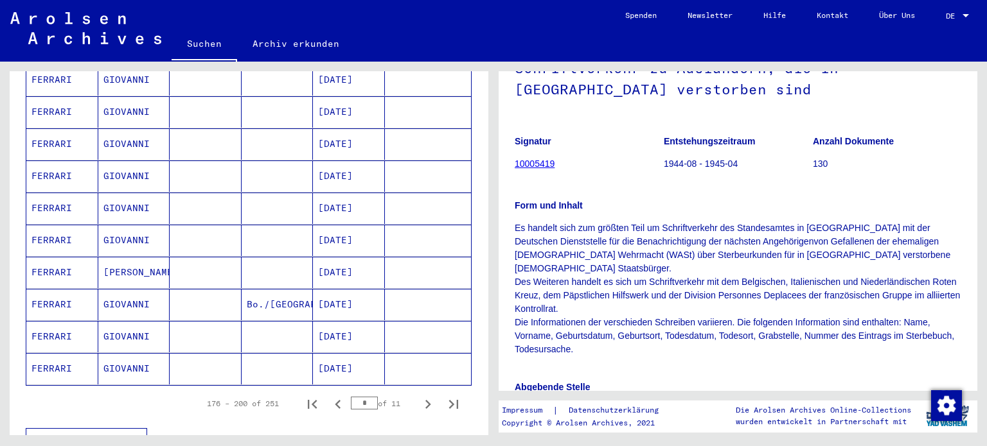
scroll to position [700, 0]
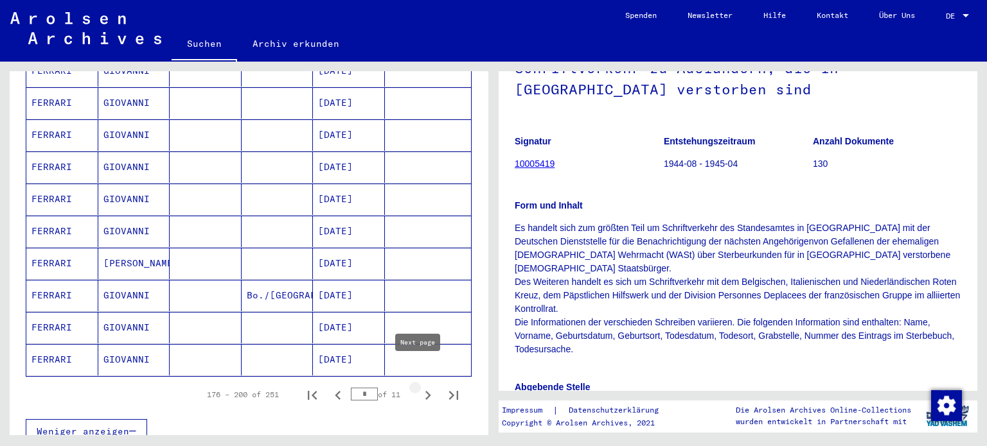
click at [419, 387] on icon "Next page" at bounding box center [428, 396] width 18 height 18
type input "*"
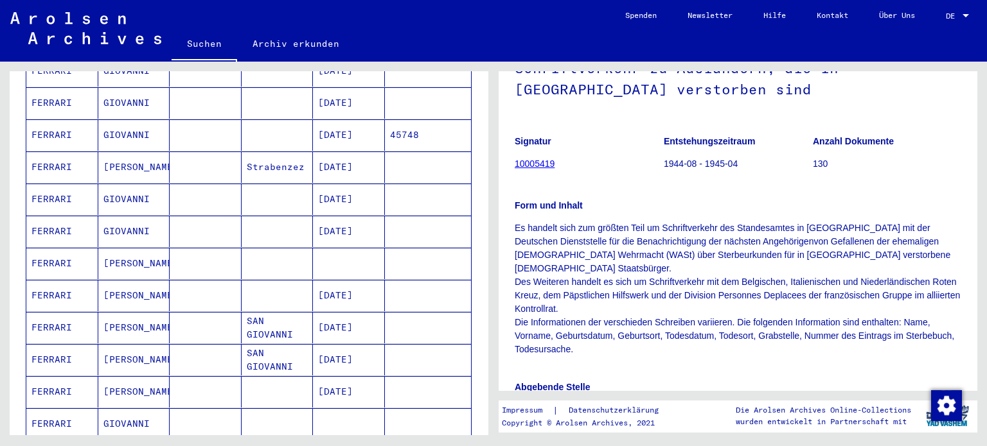
scroll to position [597, 0]
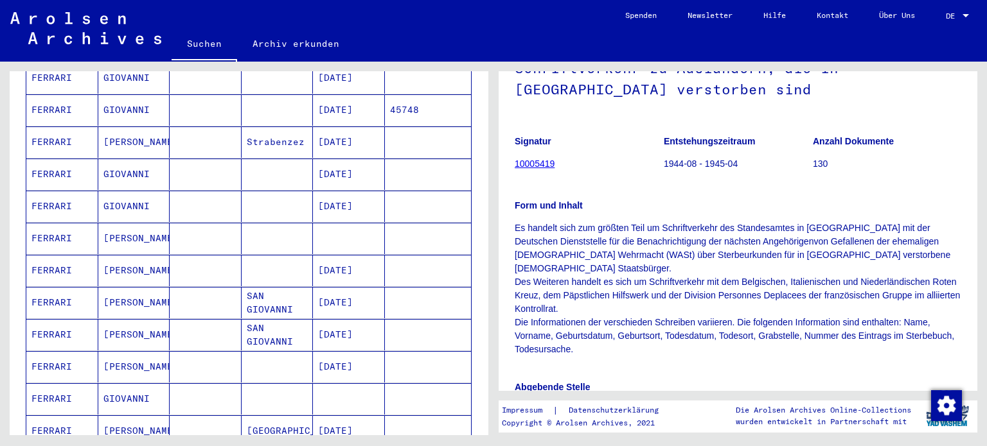
click at [72, 223] on mat-cell "FERRARI" at bounding box center [62, 238] width 72 height 31
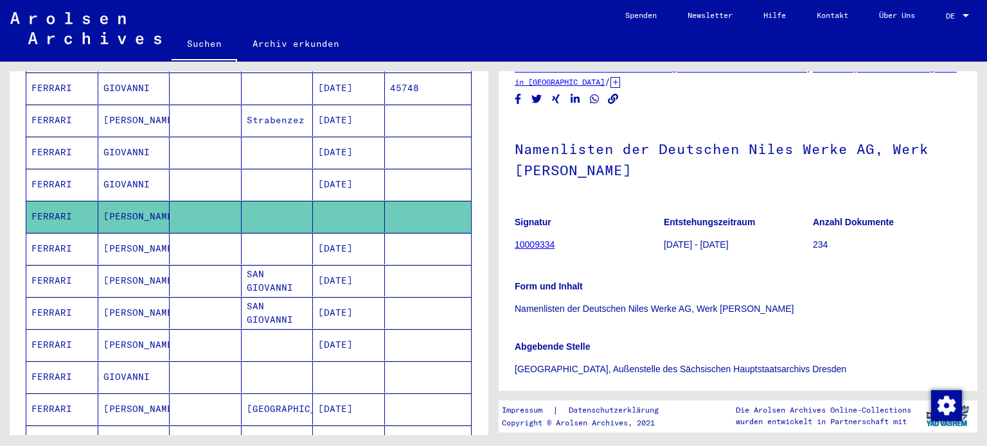
scroll to position [14, 0]
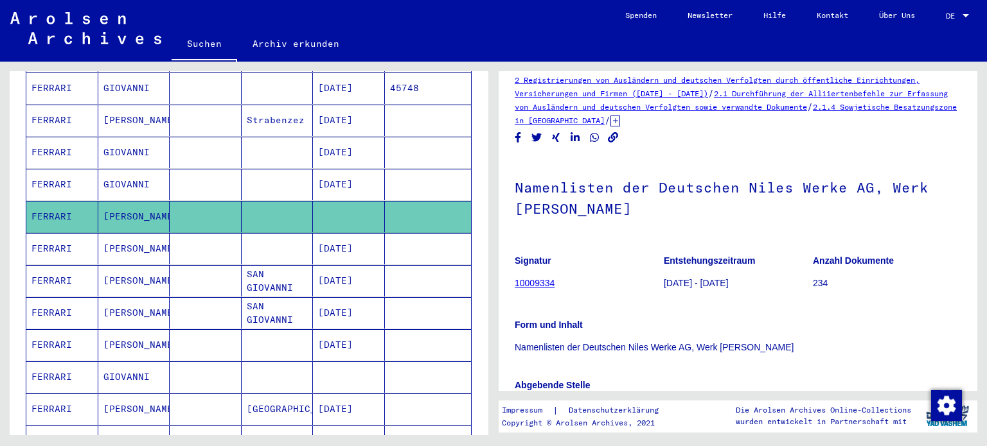
click at [536, 281] on link "10009334" at bounding box center [534, 283] width 40 height 10
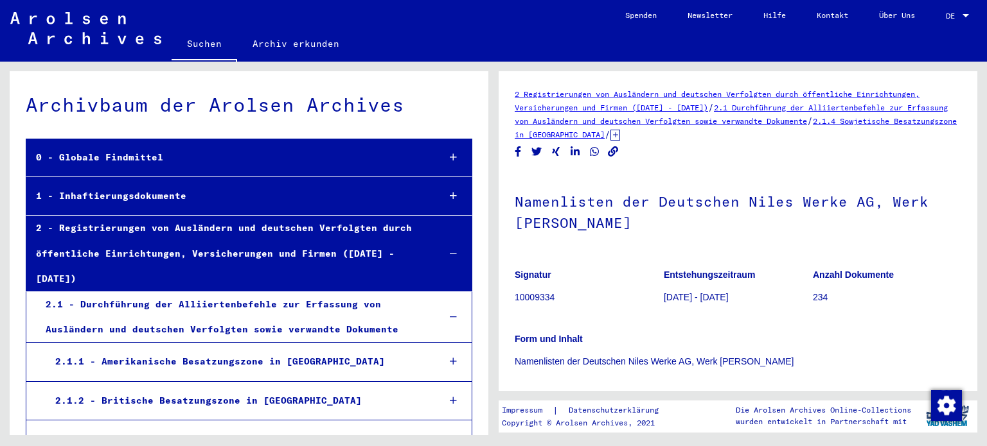
scroll to position [10234, 0]
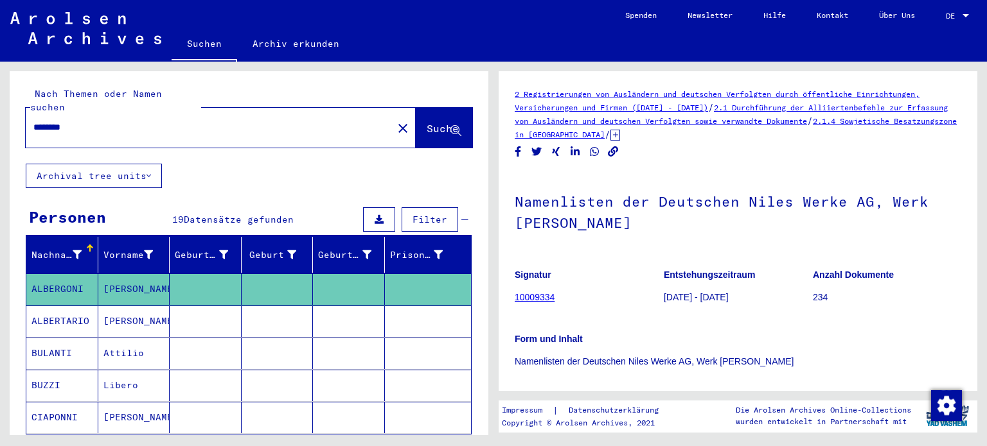
drag, startPoint x: 157, startPoint y: 112, endPoint x: 0, endPoint y: 141, distance: 159.3
click at [0, 141] on div "Nach Themen oder Namen suchen ******** close Suche Archival tree units Personen…" at bounding box center [246, 249] width 493 height 374
type input "**********"
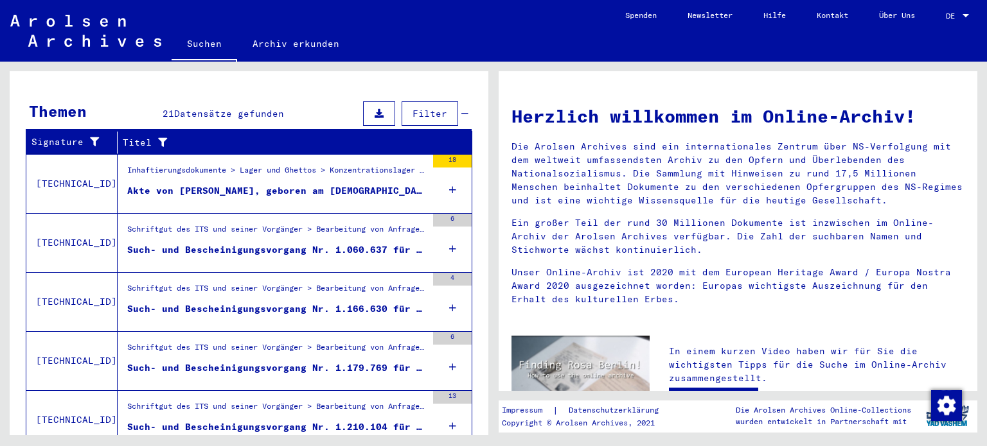
scroll to position [447, 0]
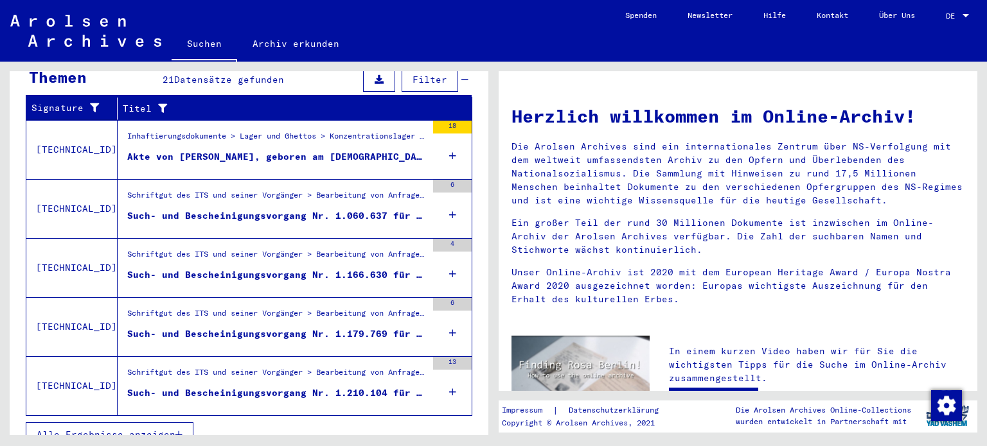
click at [449, 198] on icon at bounding box center [452, 215] width 7 height 45
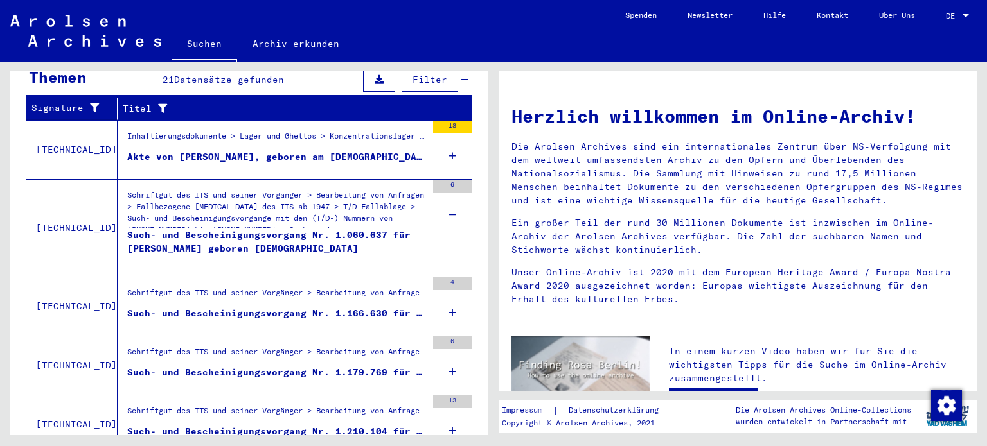
click at [449, 290] on icon at bounding box center [452, 312] width 7 height 45
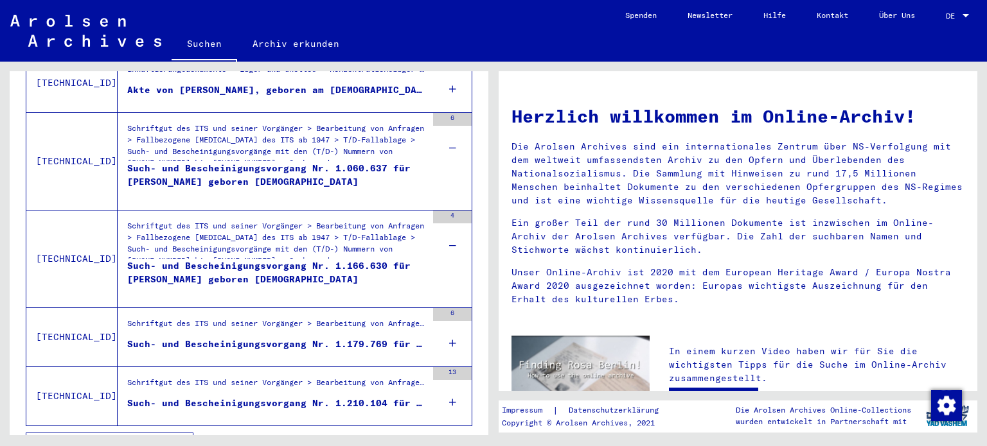
scroll to position [524, 0]
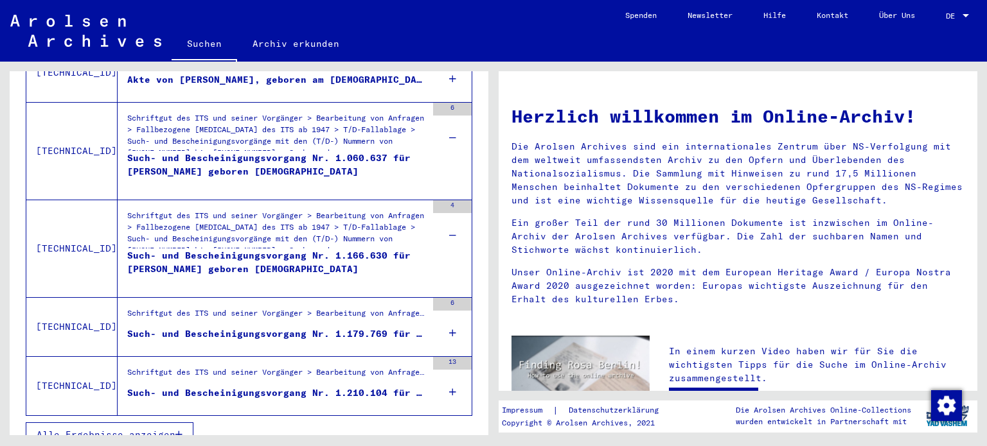
click at [449, 313] on icon at bounding box center [452, 333] width 7 height 45
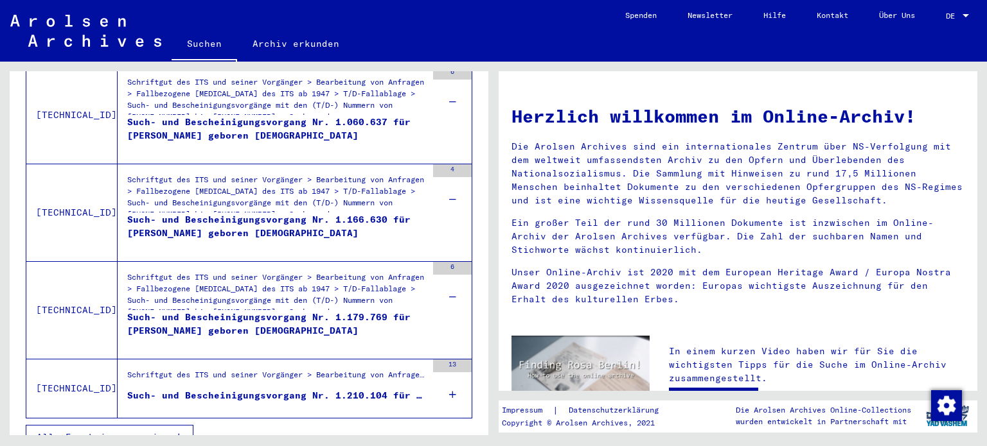
scroll to position [563, 0]
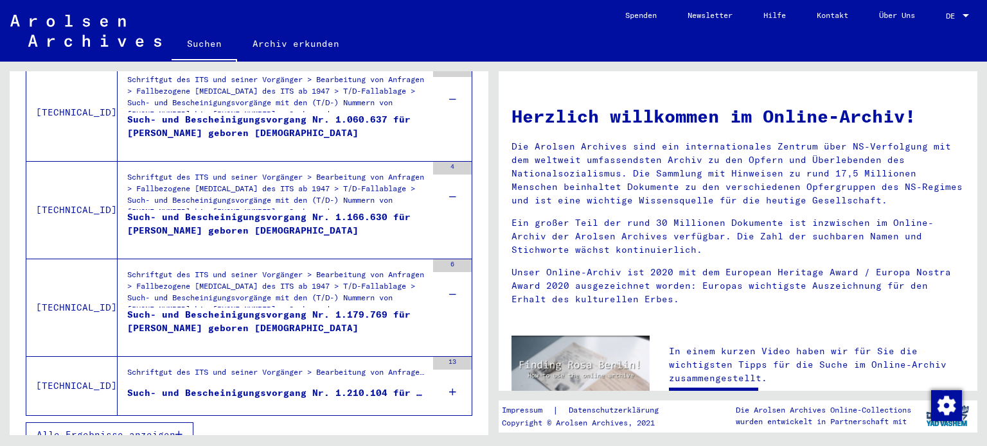
click at [449, 370] on icon at bounding box center [452, 392] width 7 height 45
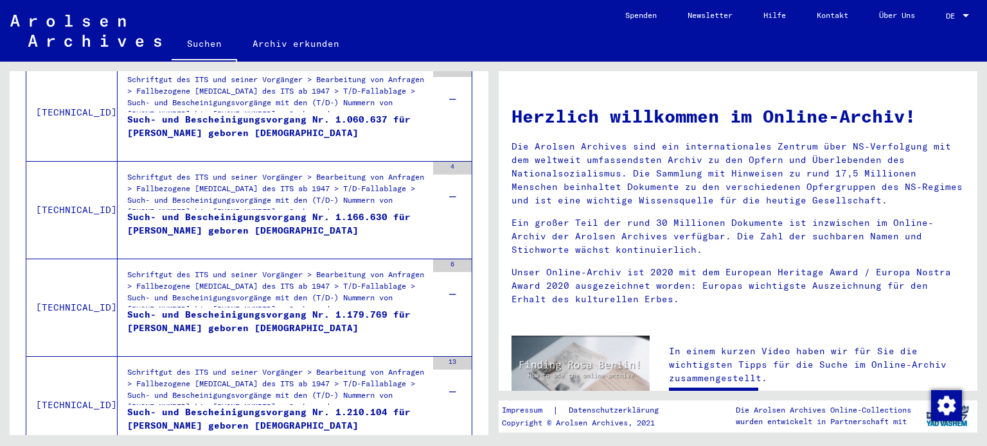
scroll to position [601, 0]
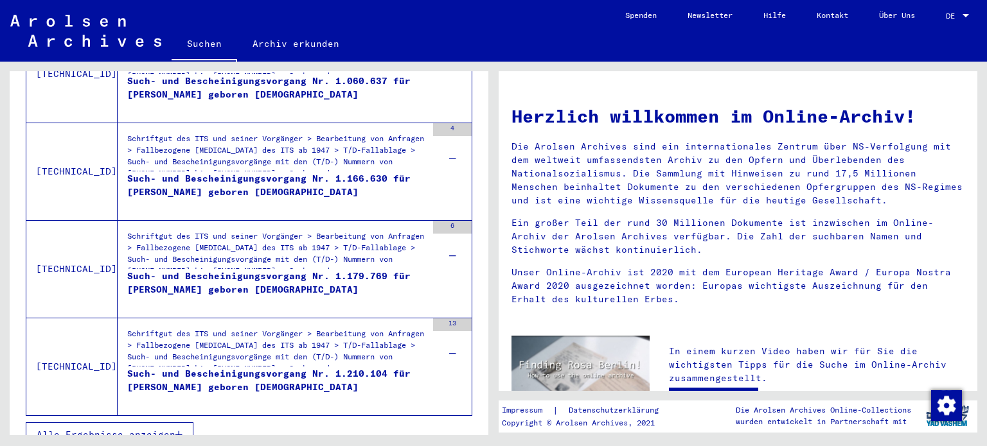
click at [211, 331] on div "Schriftgut des ITS und seiner Vorgänger > Bearbeitung von Anfragen > Fallbezoge…" at bounding box center [276, 347] width 299 height 39
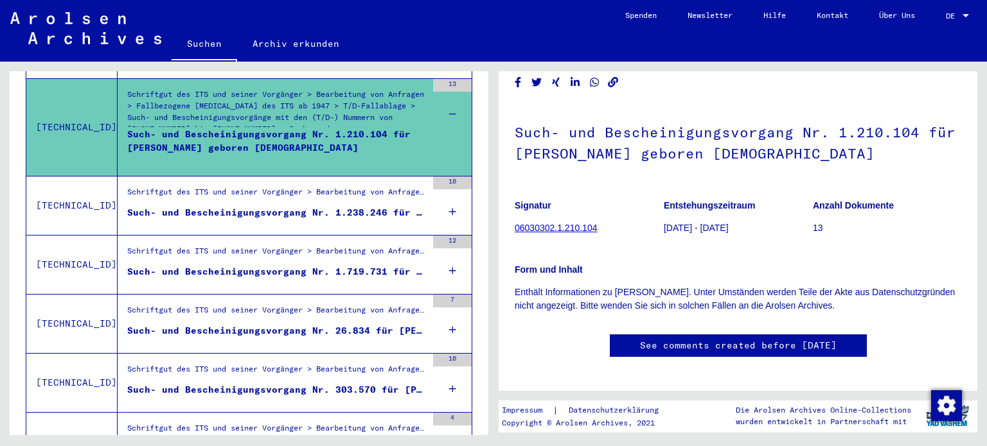
scroll to position [609, 0]
click at [450, 189] on div "10" at bounding box center [452, 206] width 39 height 58
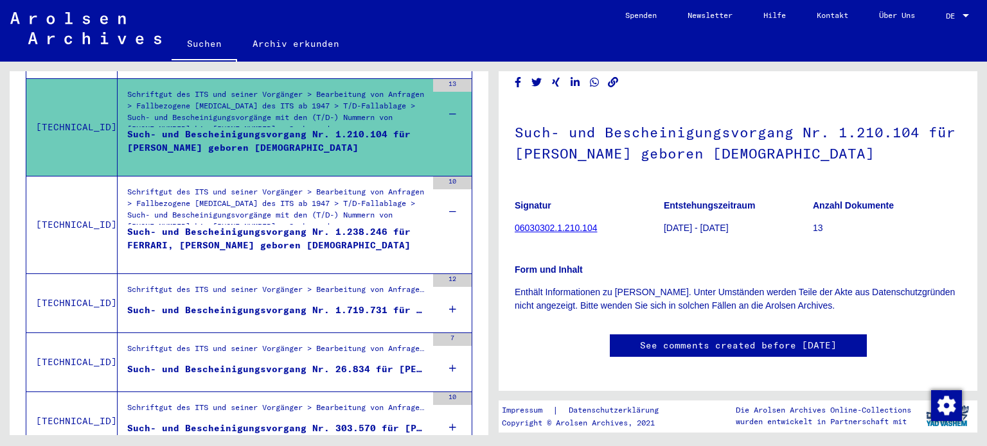
click at [448, 288] on div "12" at bounding box center [452, 303] width 39 height 58
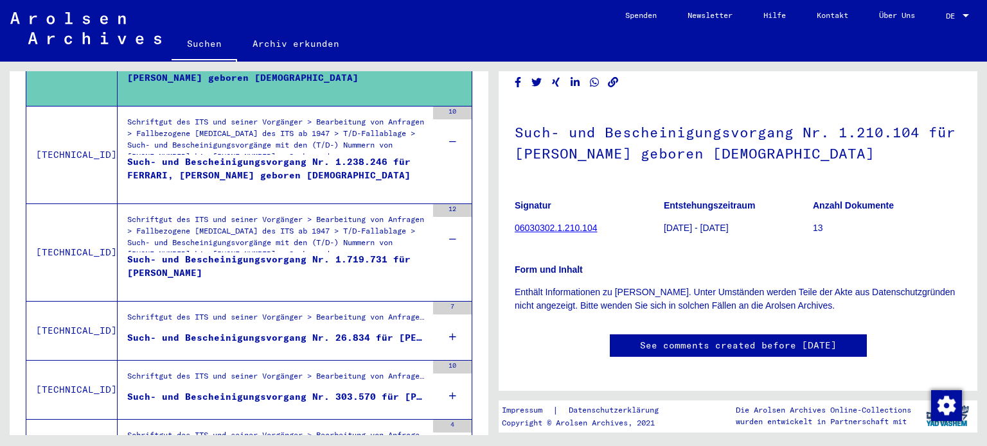
scroll to position [681, 0]
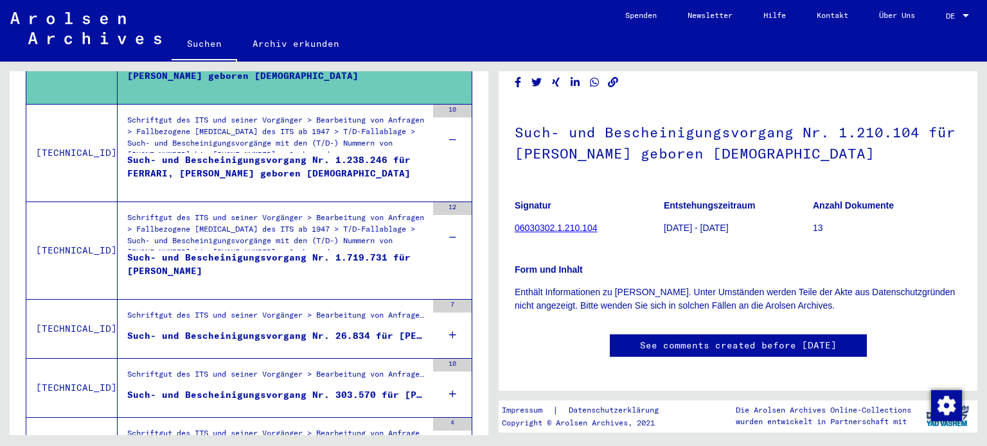
click at [449, 315] on icon at bounding box center [452, 335] width 7 height 45
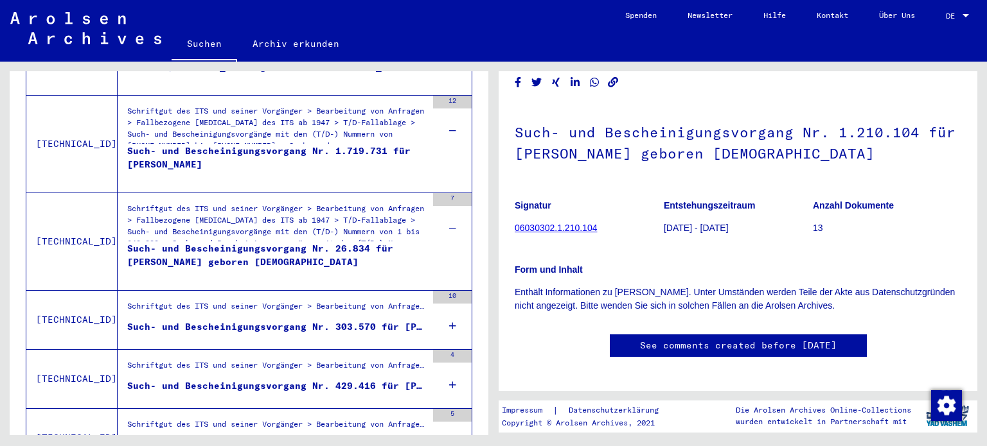
scroll to position [794, 0]
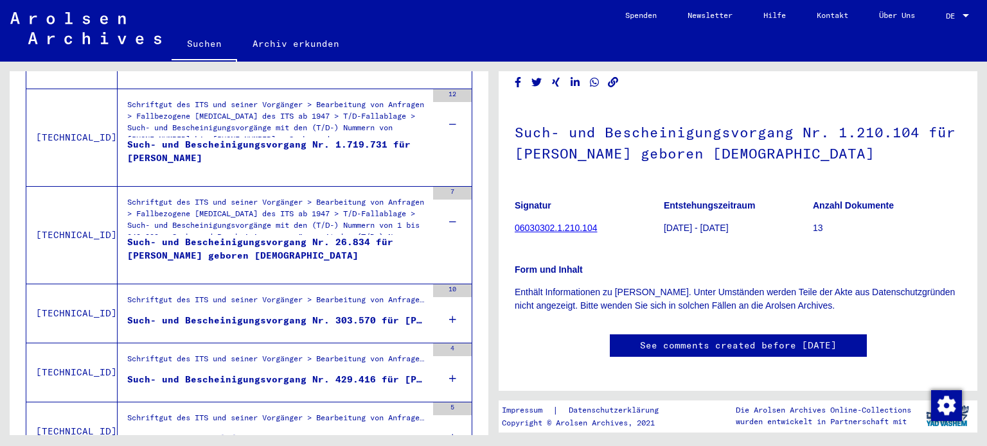
click at [449, 305] on icon at bounding box center [452, 319] width 7 height 45
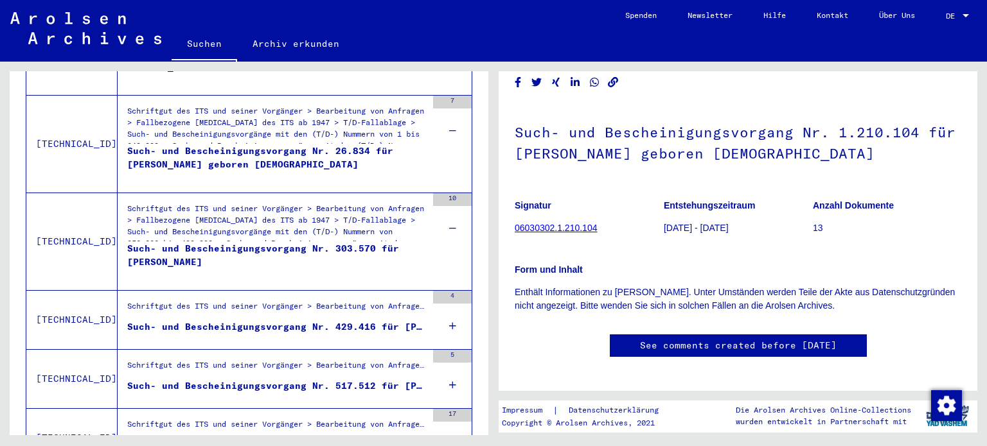
scroll to position [895, 0]
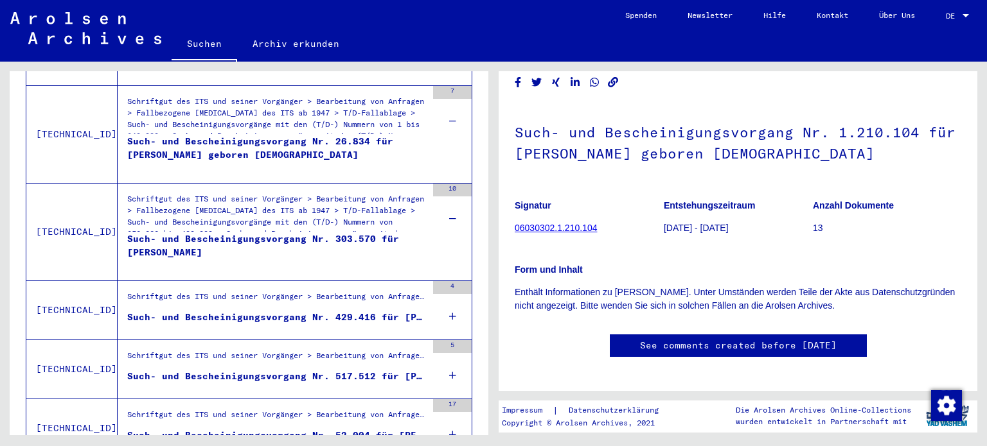
click at [449, 295] on icon at bounding box center [452, 316] width 7 height 45
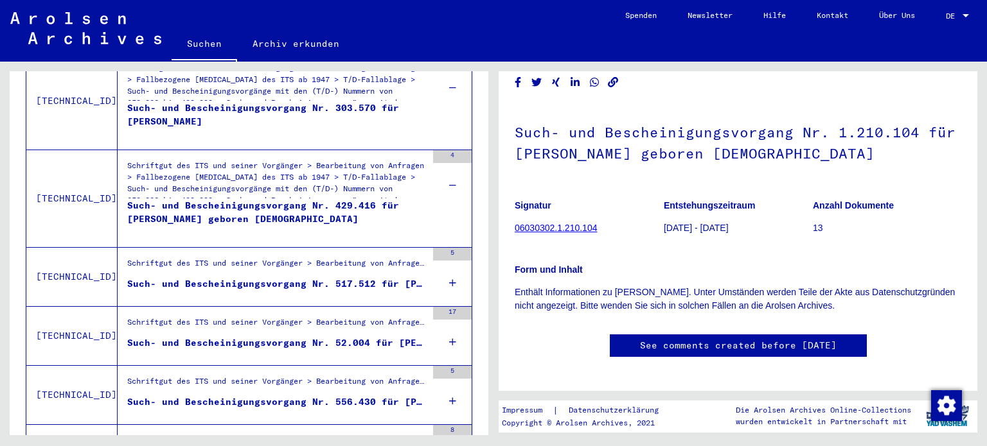
scroll to position [1029, 0]
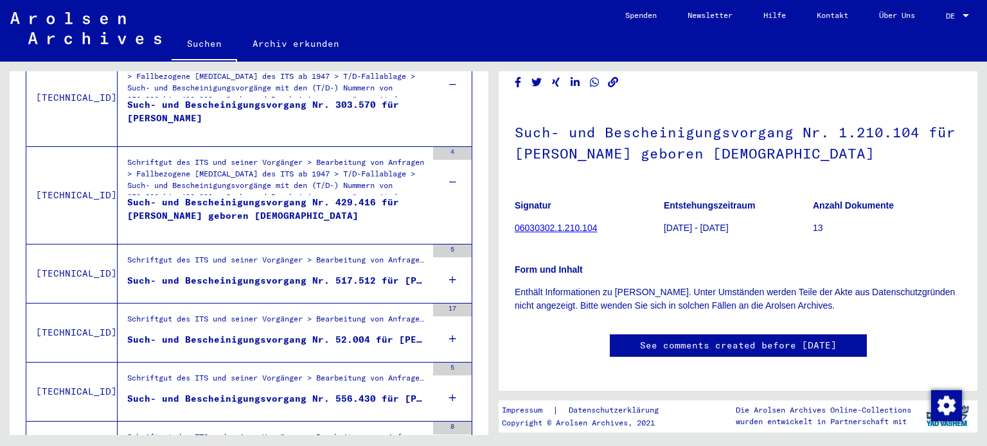
click at [449, 258] on icon at bounding box center [452, 280] width 7 height 45
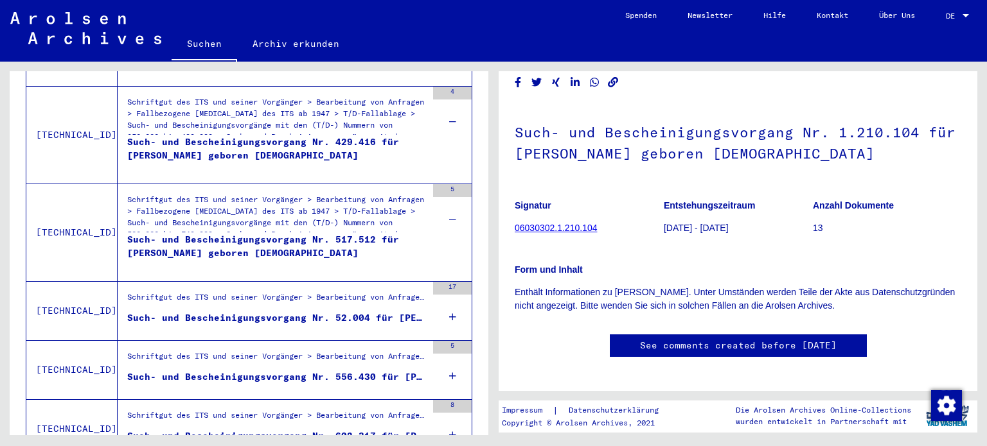
scroll to position [1101, 0]
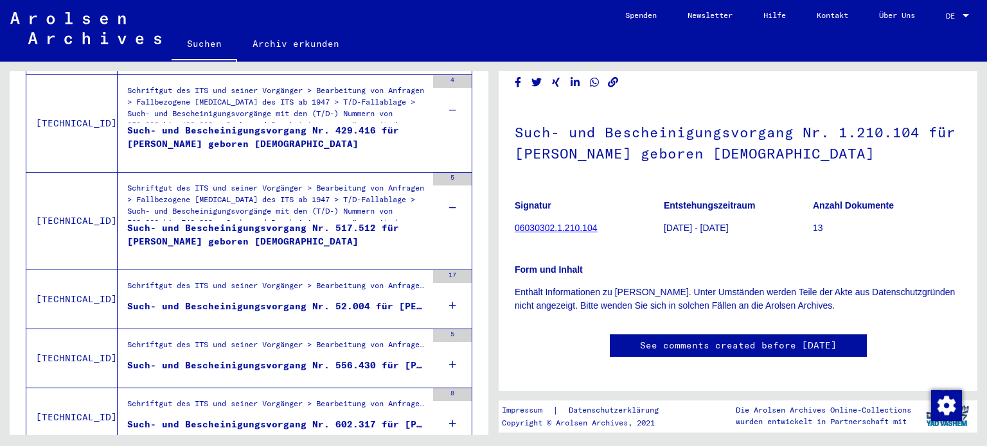
click at [449, 283] on icon at bounding box center [452, 305] width 7 height 45
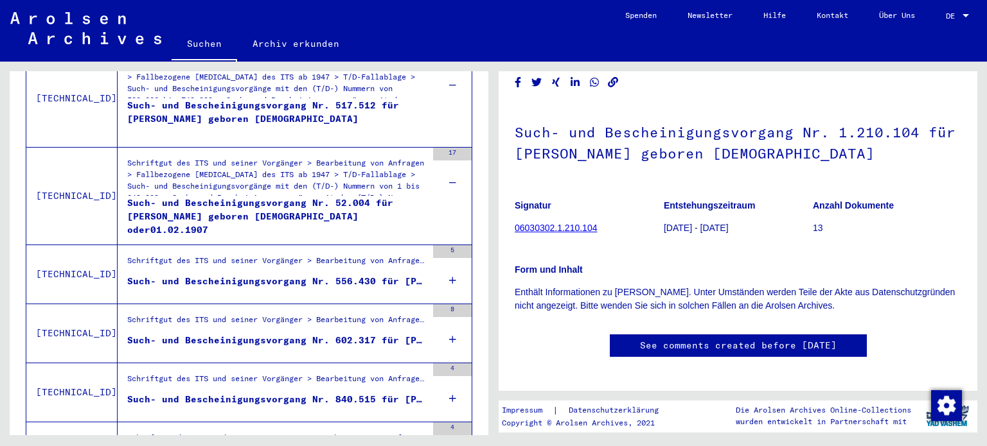
scroll to position [1229, 0]
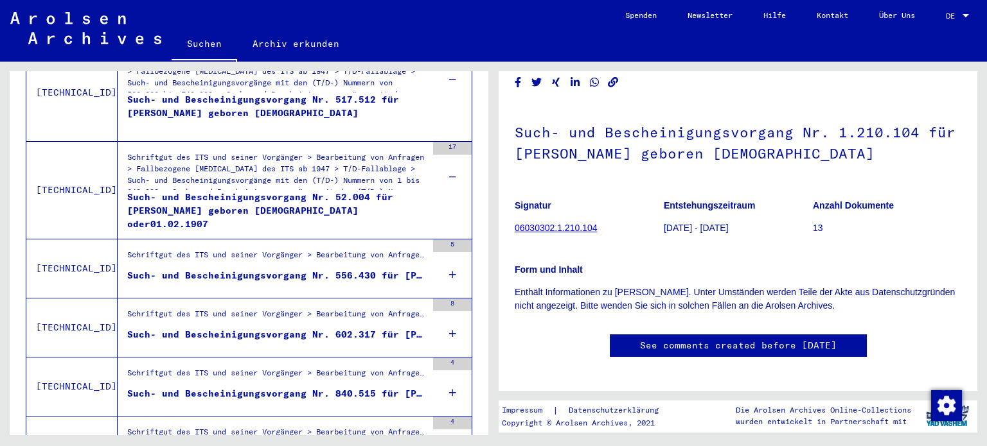
click at [449, 256] on icon at bounding box center [452, 274] width 7 height 45
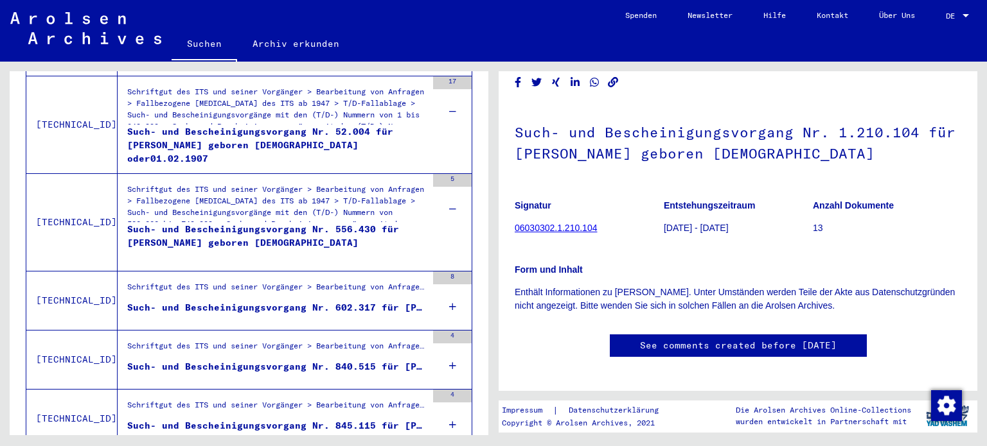
scroll to position [1303, 0]
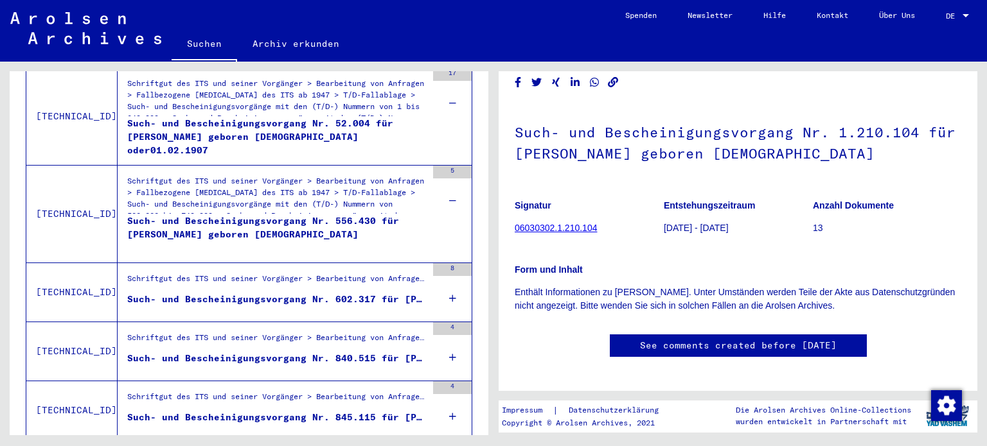
click at [435, 278] on div "8" at bounding box center [452, 292] width 39 height 58
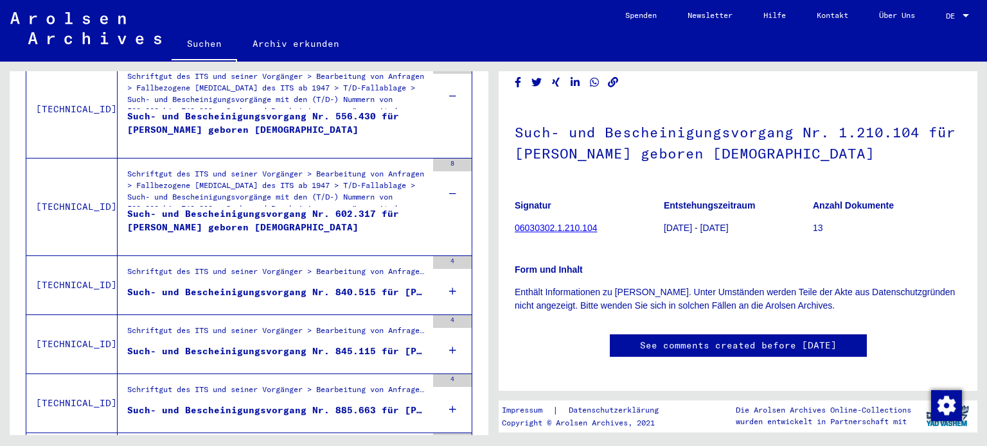
scroll to position [1409, 0]
click at [435, 278] on div "4" at bounding box center [452, 284] width 39 height 58
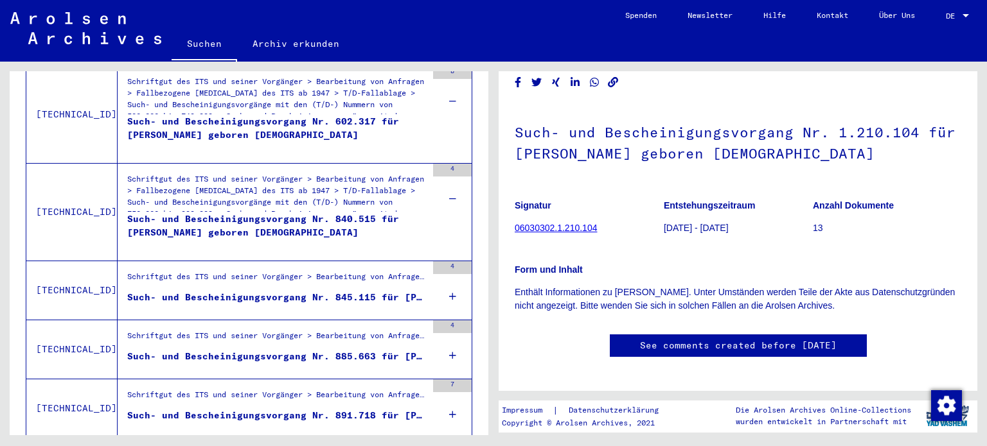
scroll to position [1516, 0]
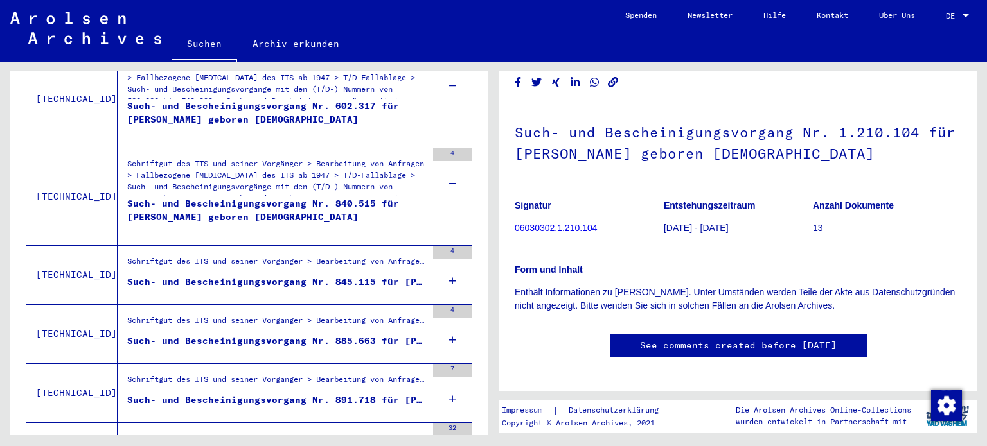
click at [449, 266] on icon at bounding box center [452, 281] width 7 height 45
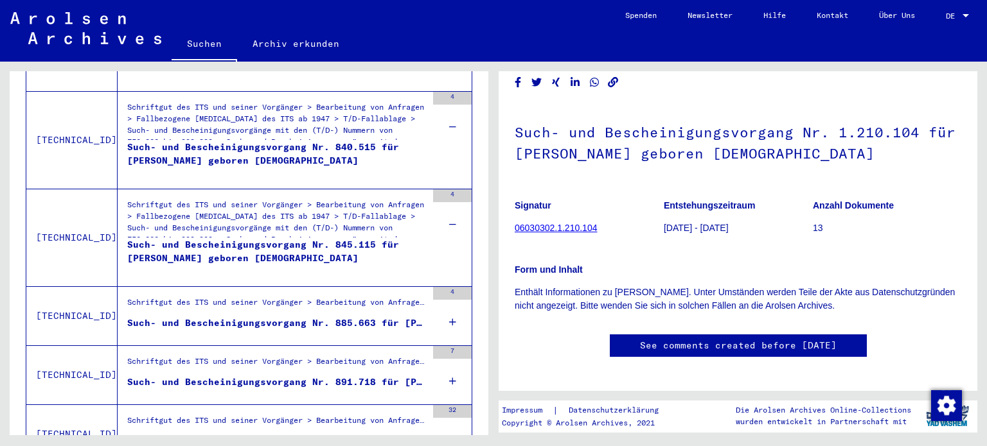
scroll to position [1614, 0]
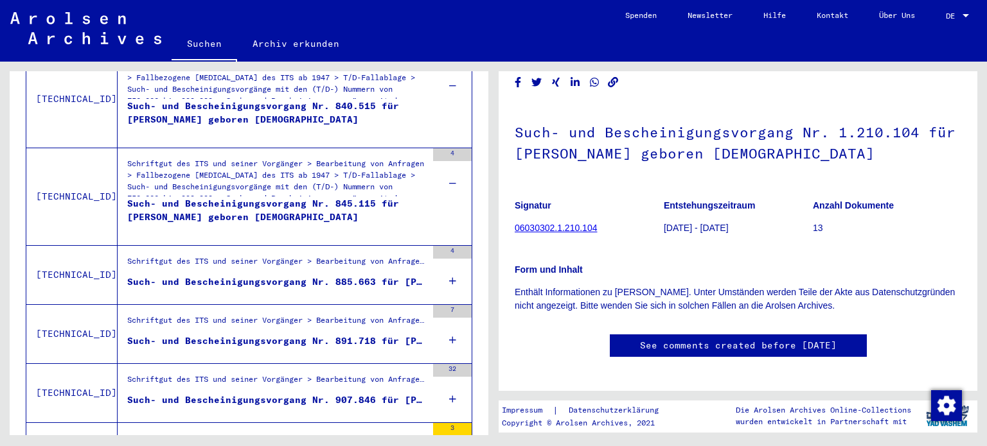
click at [449, 266] on icon at bounding box center [452, 281] width 7 height 45
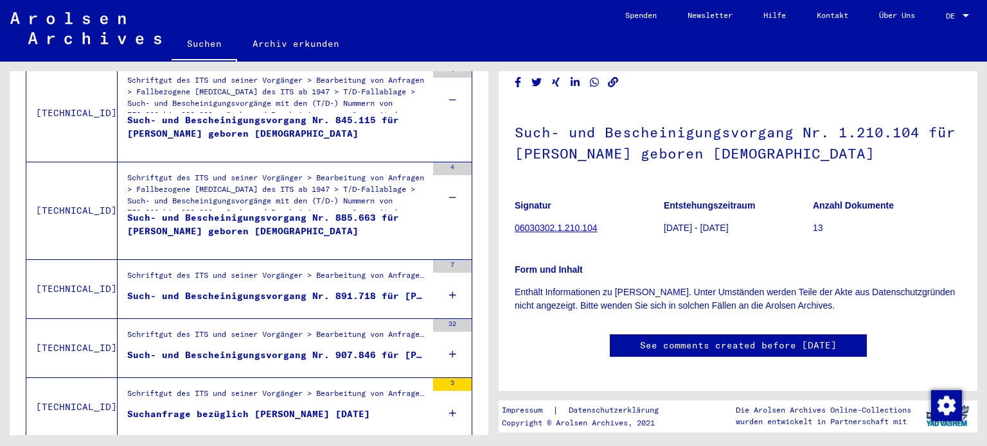
scroll to position [1696, 0]
click at [449, 274] on icon at bounding box center [452, 296] width 7 height 45
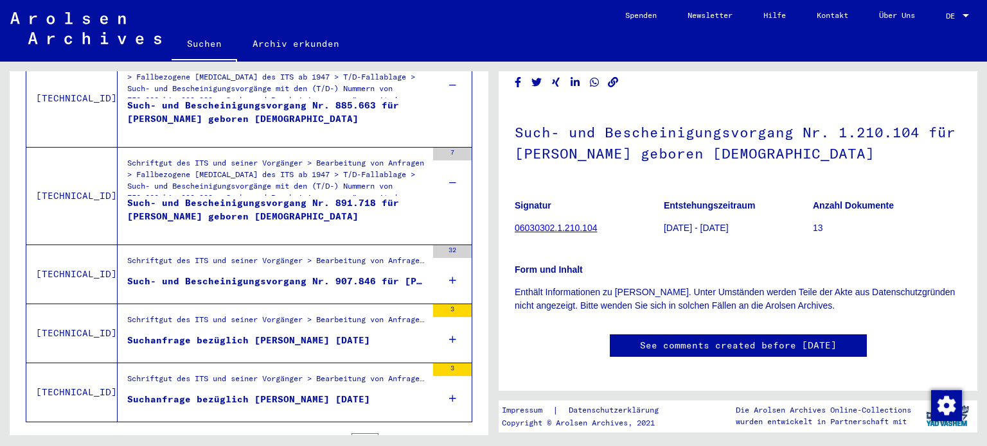
scroll to position [1830, 0]
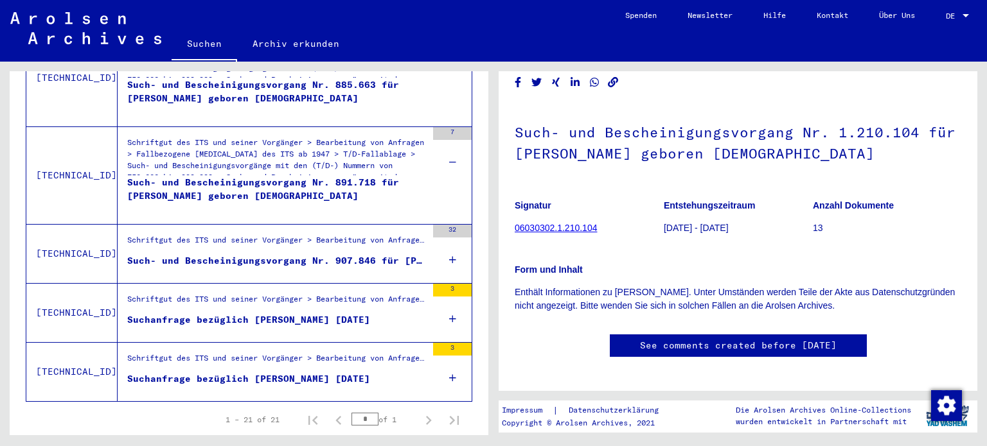
click at [449, 246] on icon at bounding box center [452, 260] width 7 height 45
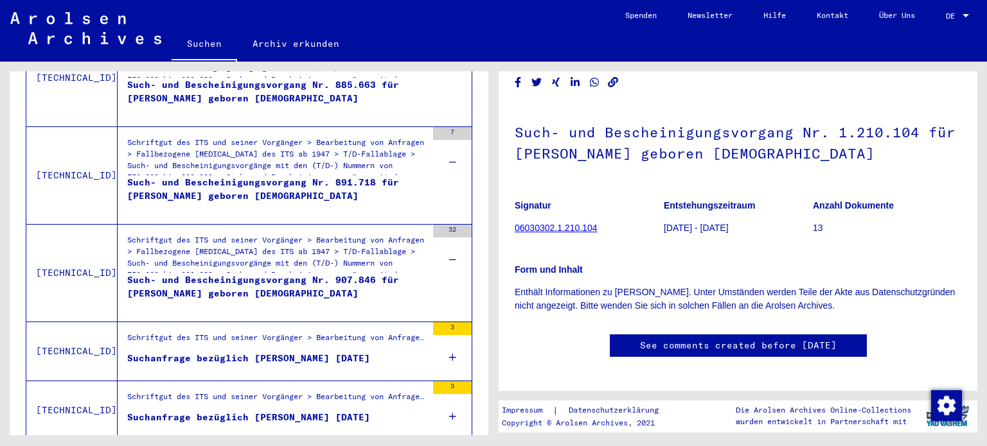
scroll to position [1890, 0]
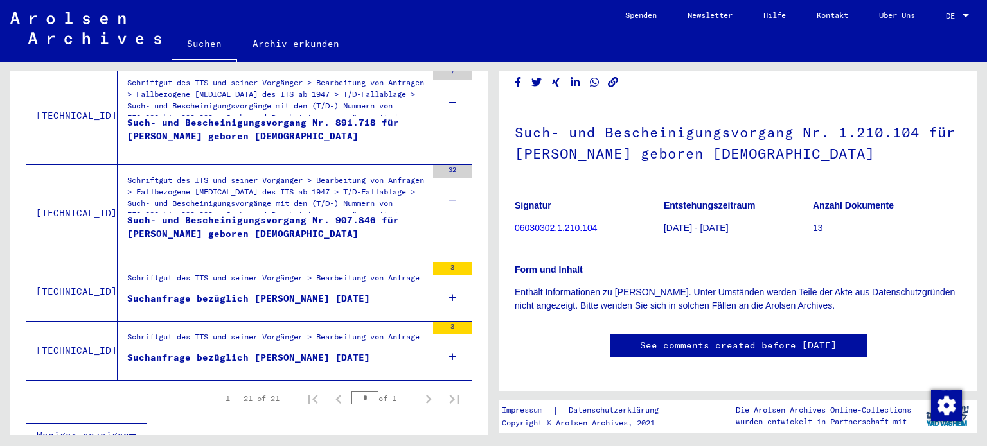
click at [449, 278] on icon at bounding box center [452, 298] width 7 height 45
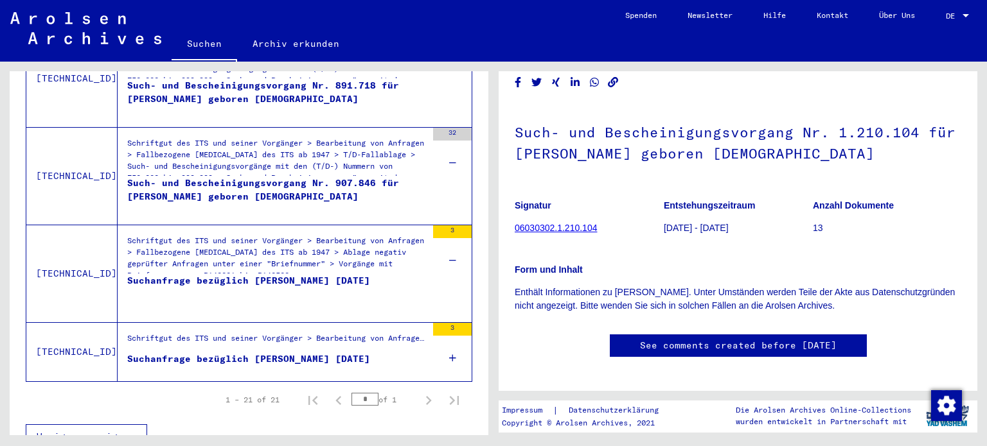
scroll to position [1928, 0]
click at [446, 338] on div "3" at bounding box center [452, 351] width 39 height 58
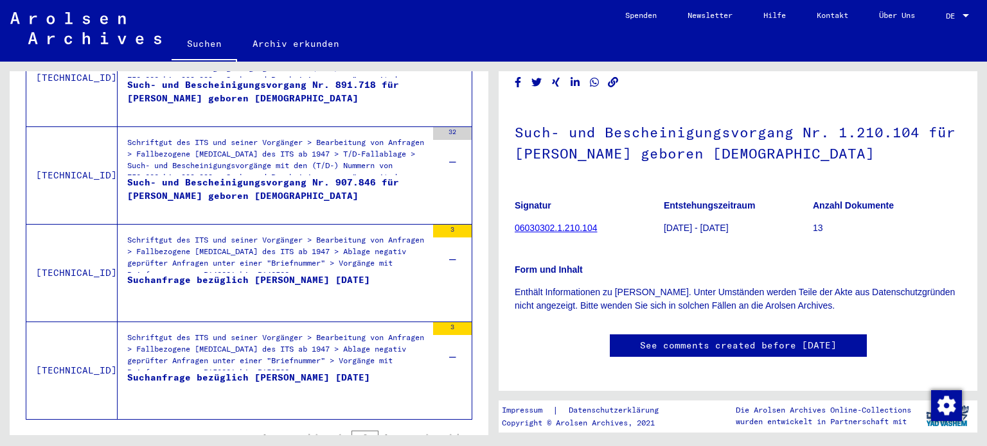
scroll to position [1967, 0]
